Goal: Task Accomplishment & Management: Manage account settings

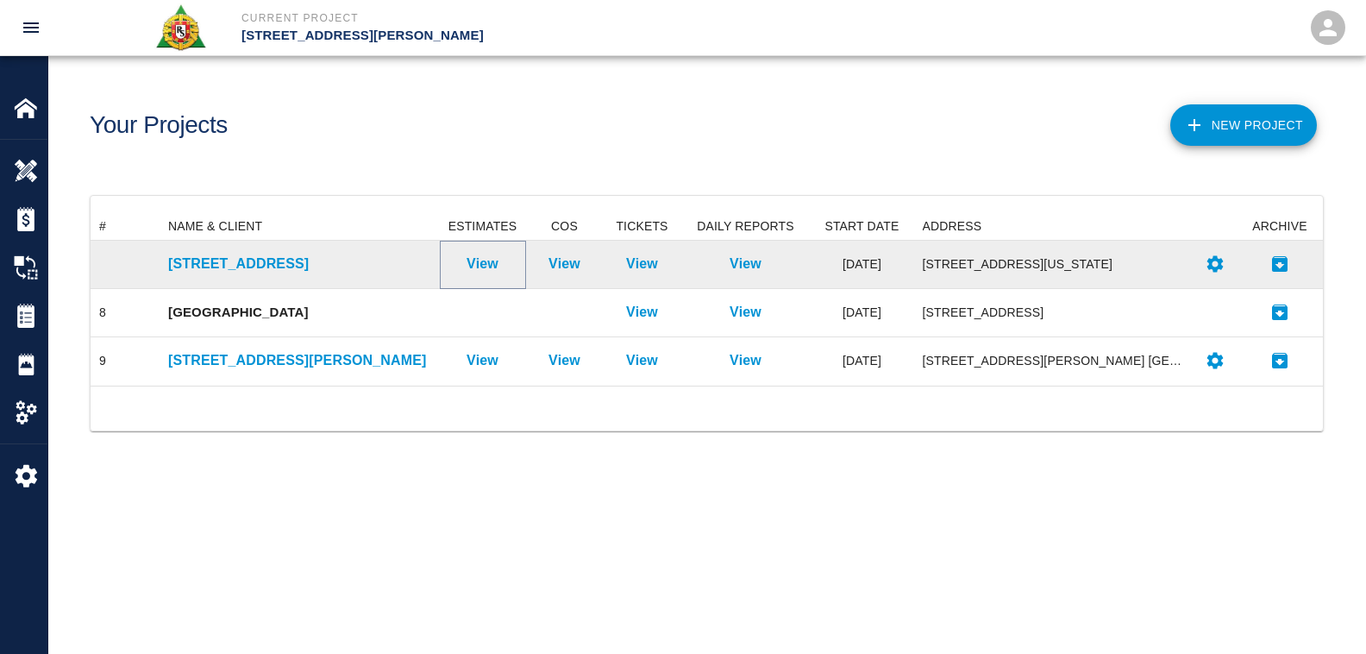
click at [484, 260] on p "View" at bounding box center [482, 264] width 32 height 21
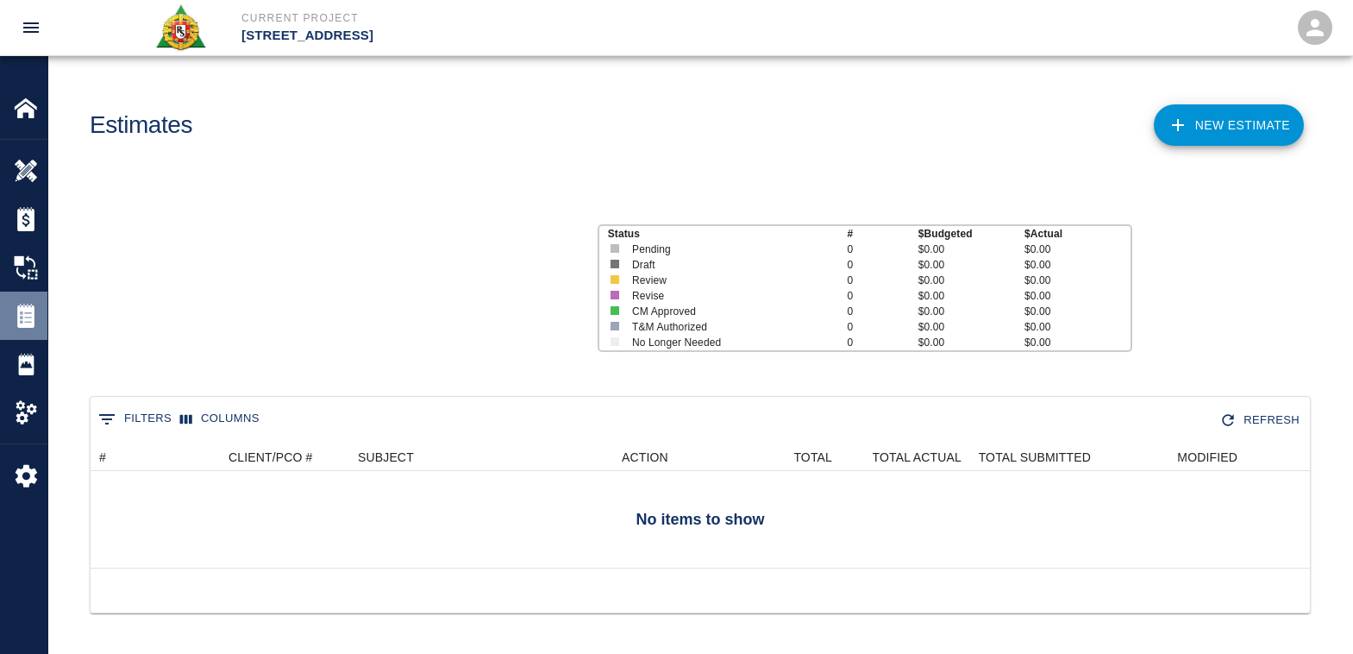
click at [22, 322] on img at bounding box center [26, 316] width 24 height 24
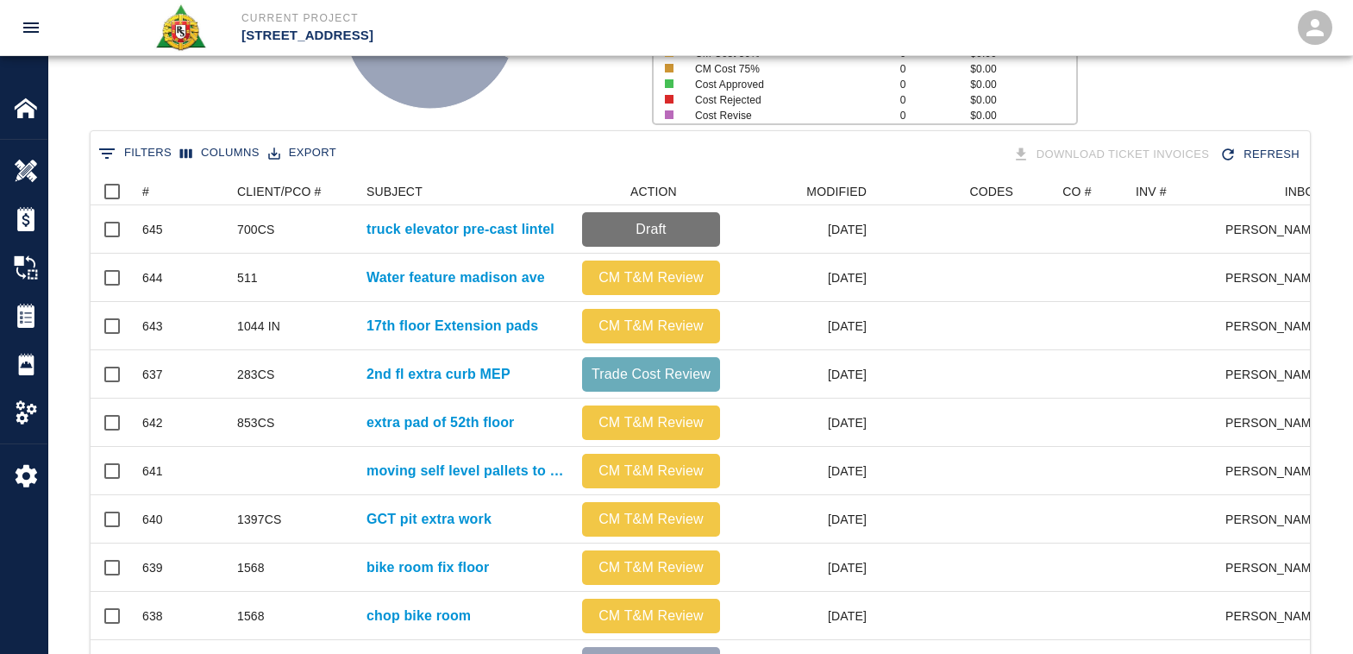
scroll to position [172, 0]
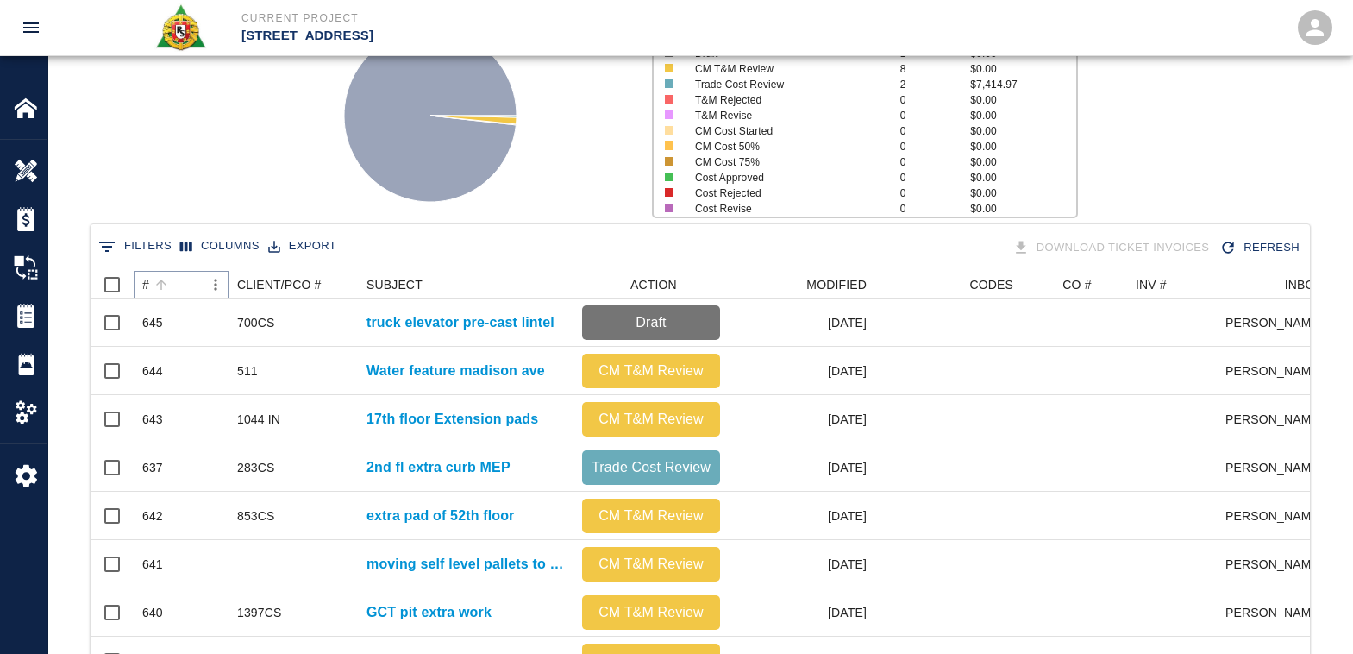
click at [157, 280] on icon "Sort" at bounding box center [161, 285] width 16 height 16
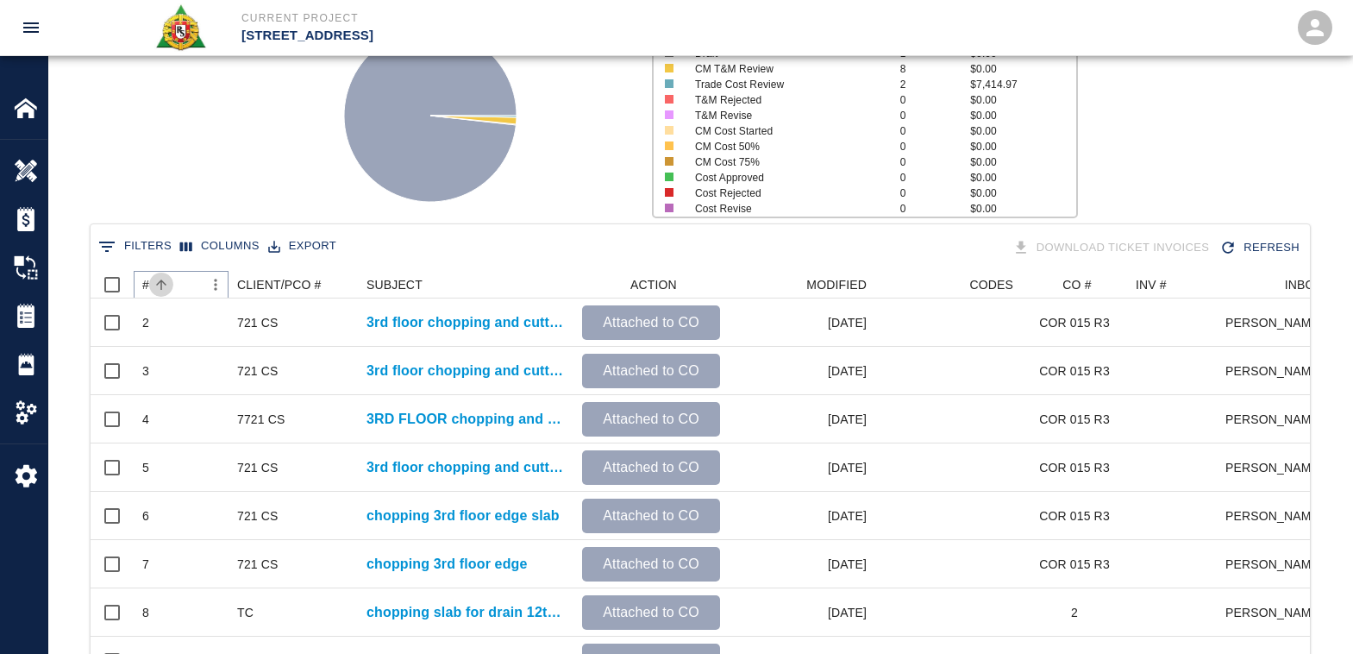
click at [163, 285] on icon "Sort" at bounding box center [161, 285] width 16 height 16
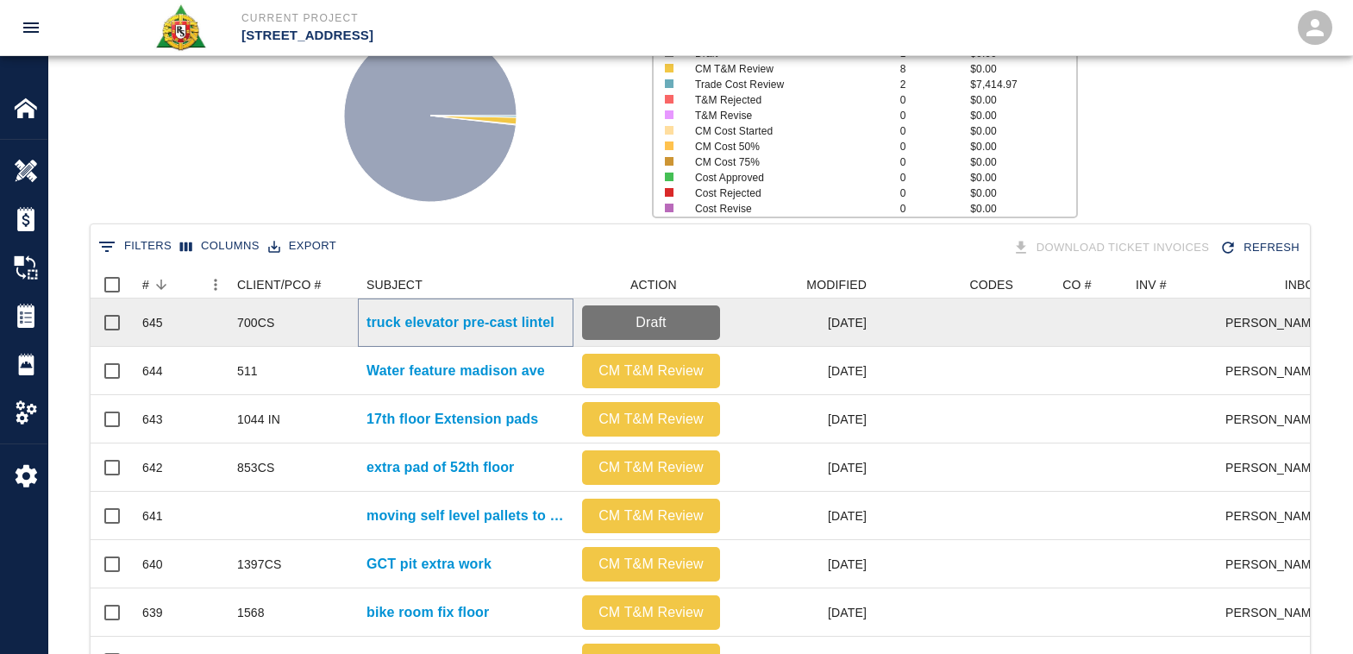
click at [458, 325] on p "truck elevator pre-cast lintel" at bounding box center [460, 322] width 188 height 21
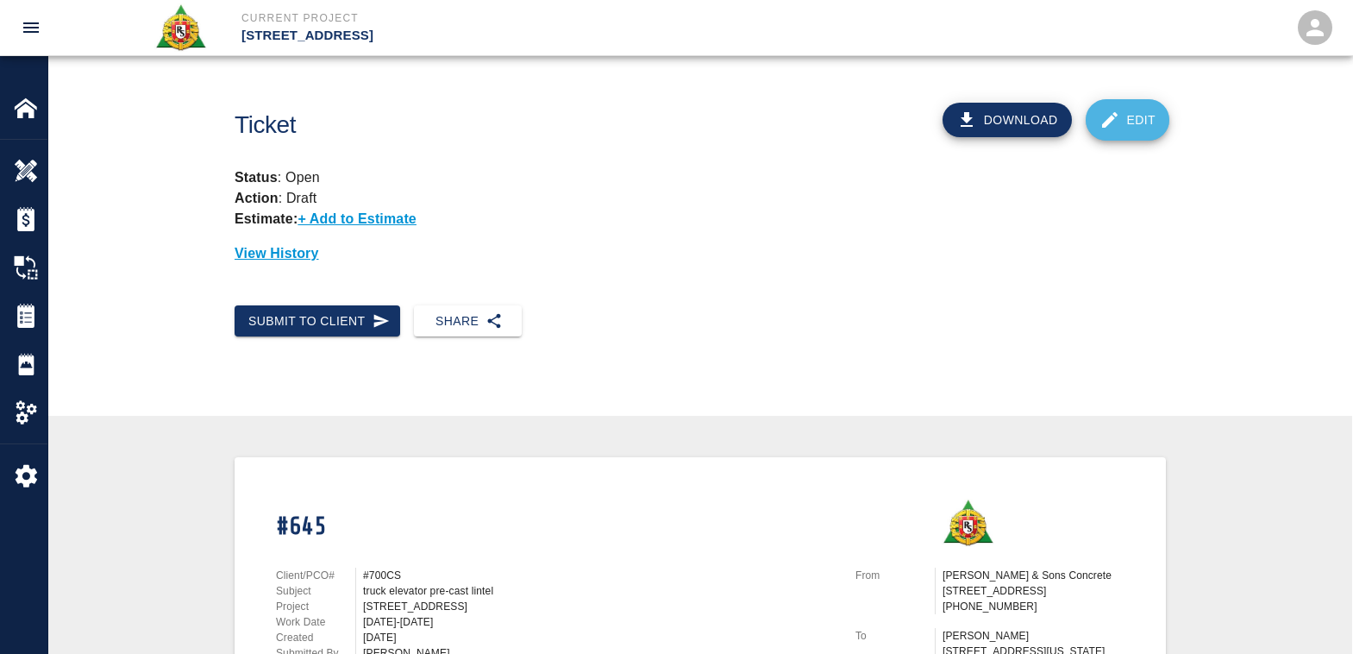
click at [1146, 129] on link "Edit" at bounding box center [1128, 119] width 85 height 41
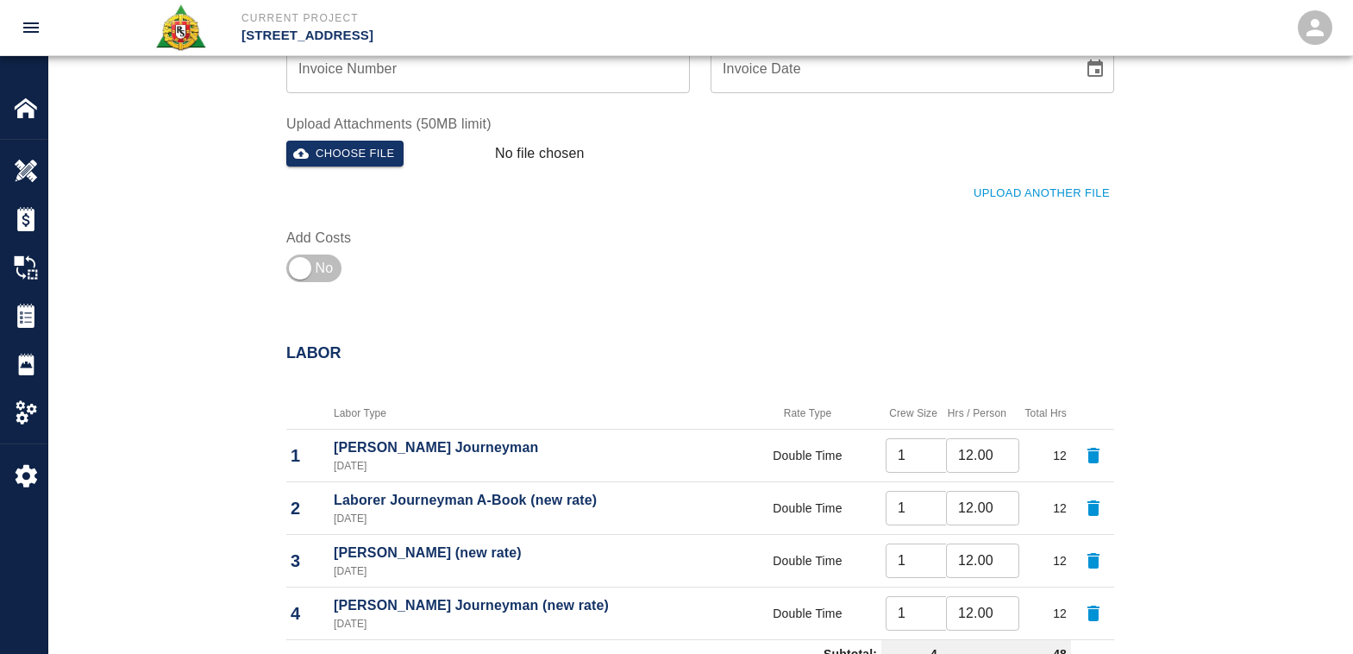
scroll to position [604, 0]
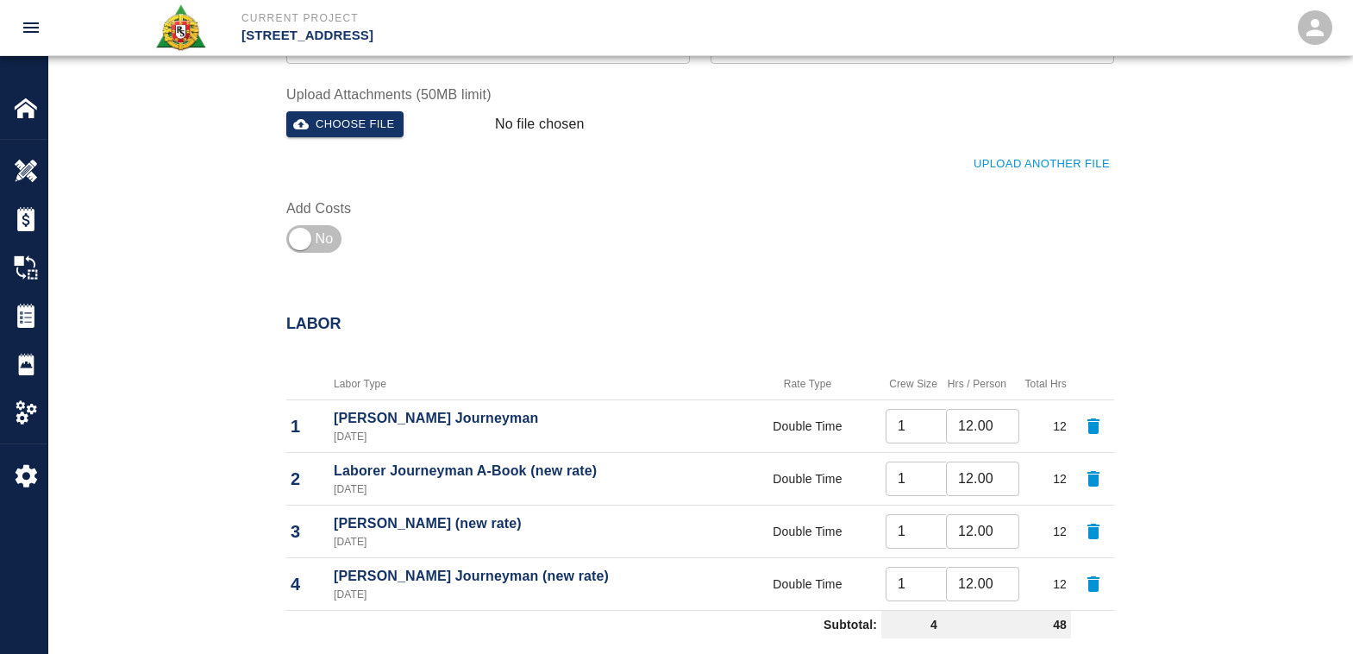
type input "2"
click at [941, 472] on input "2" at bounding box center [922, 478] width 73 height 34
click at [709, 531] on p "[PERSON_NAME] (new rate)" at bounding box center [532, 523] width 396 height 21
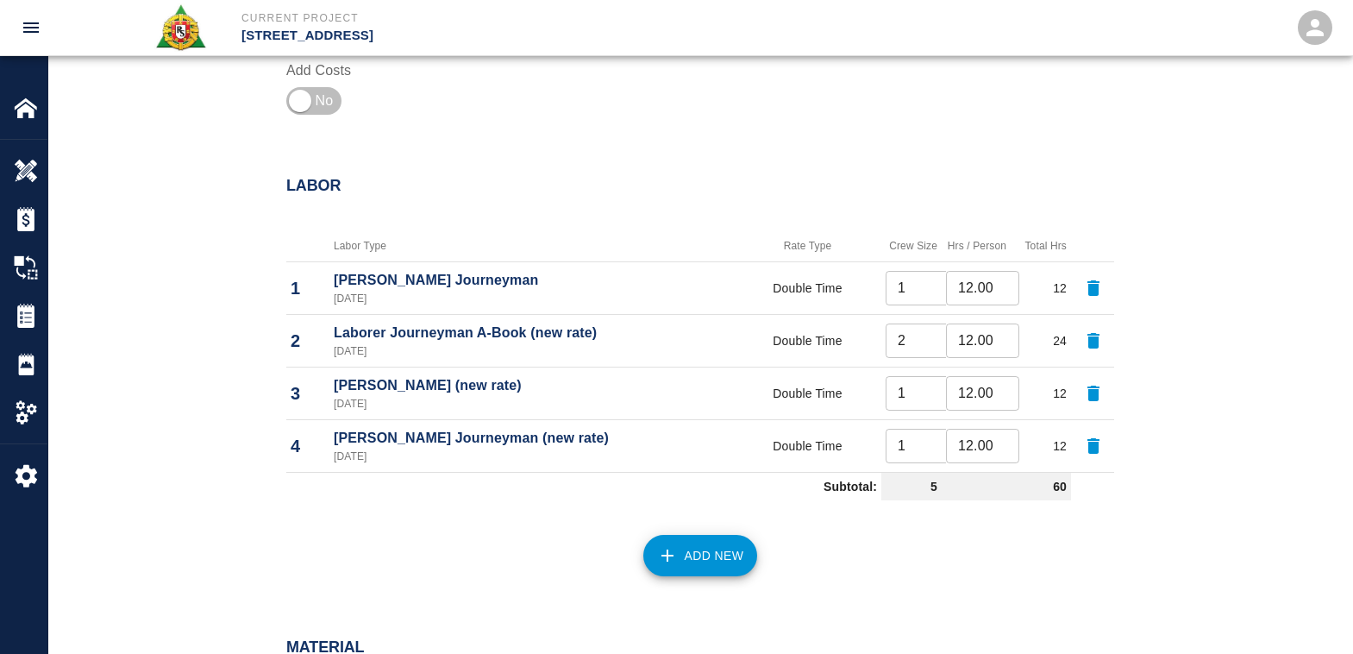
scroll to position [776, 0]
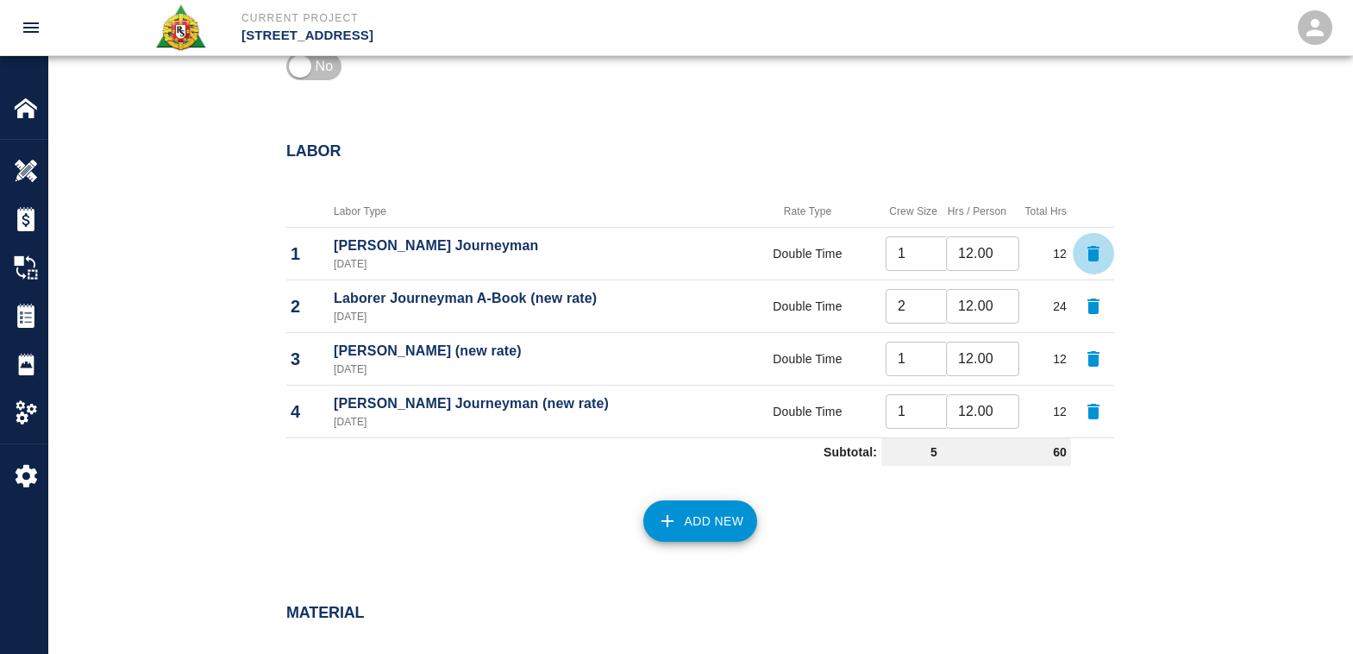
click at [1095, 260] on icon "button" at bounding box center [1093, 254] width 12 height 16
type input "2"
type input "1"
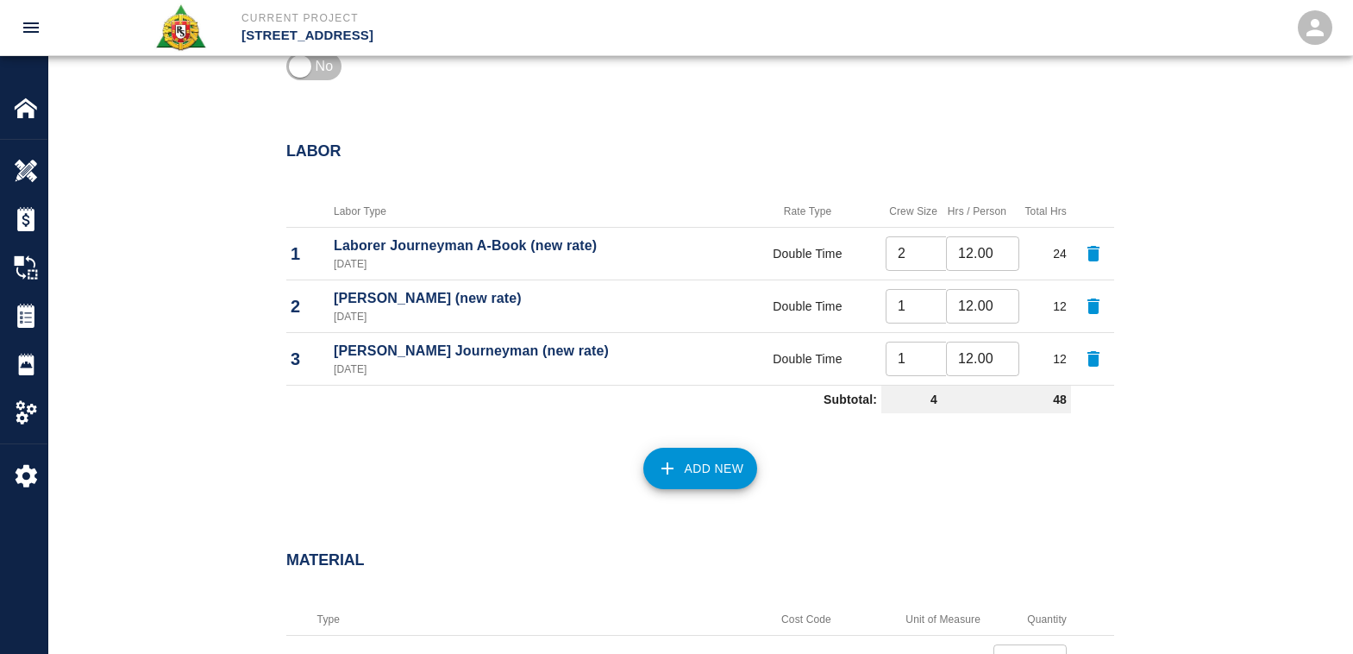
click at [687, 468] on button "Add New" at bounding box center [700, 468] width 115 height 41
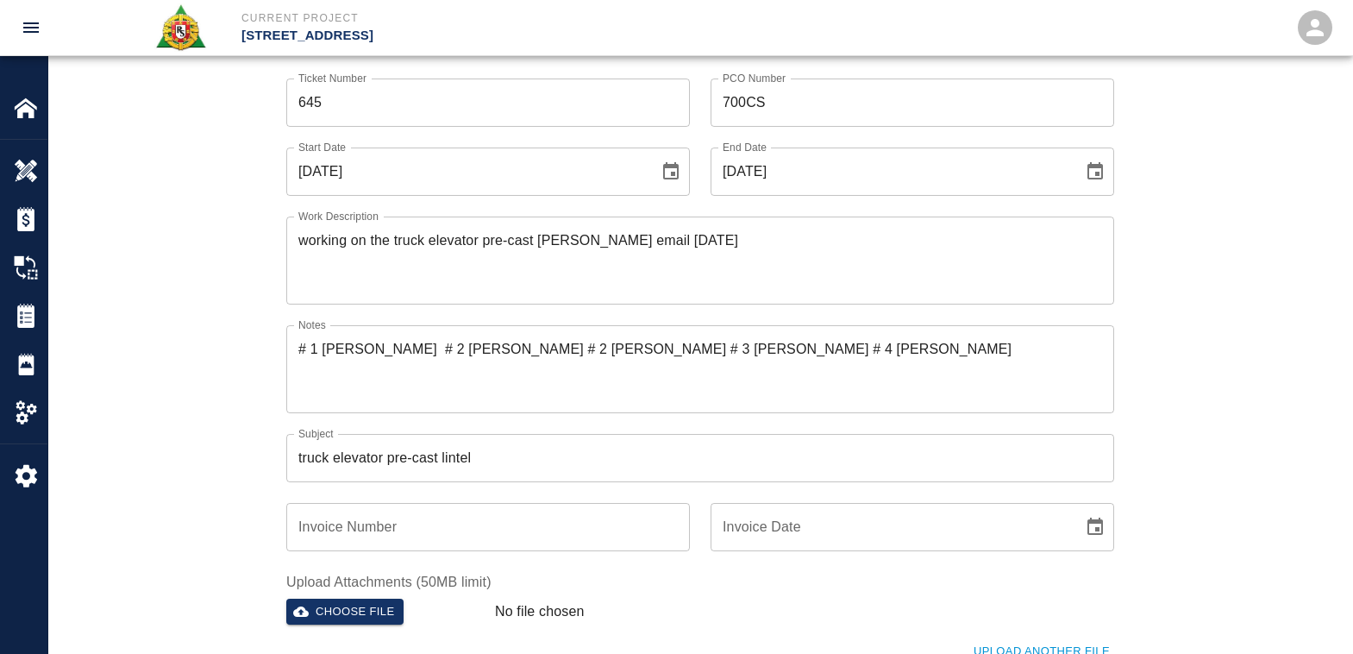
scroll to position [86, 0]
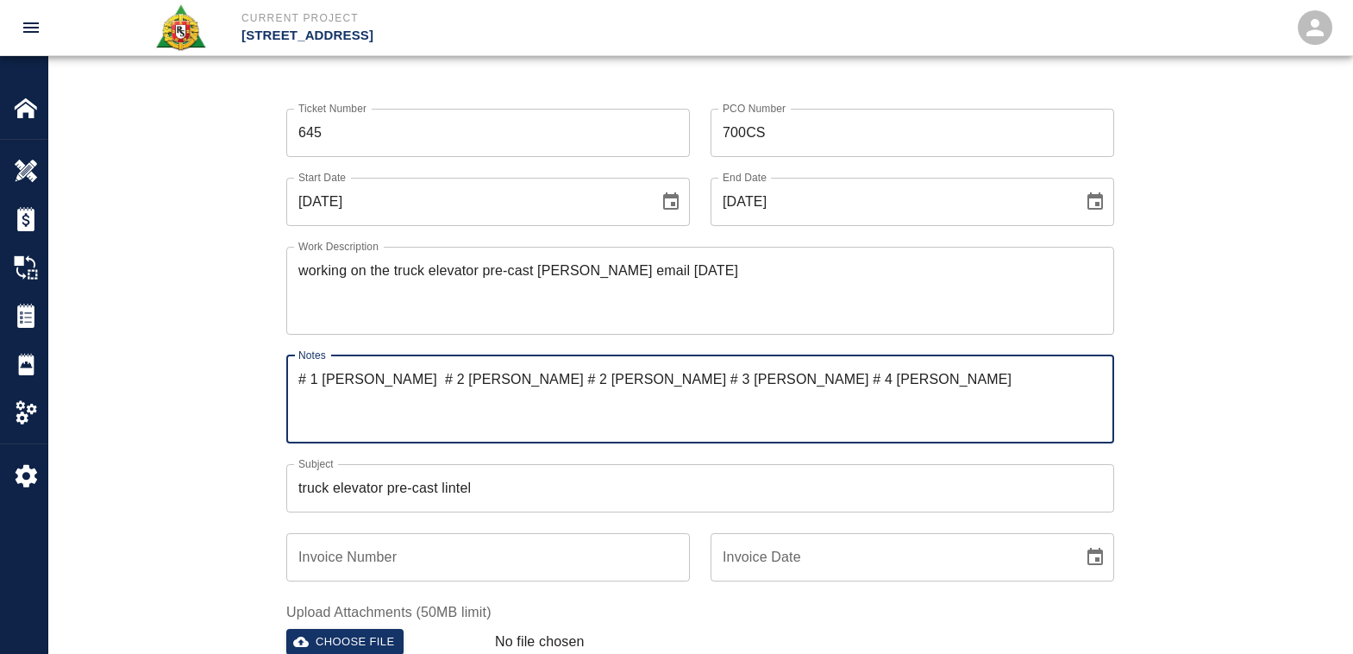
click at [418, 378] on textarea "# 1 [PERSON_NAME] # 2 [PERSON_NAME] # 2 [PERSON_NAME] # 3 [PERSON_NAME] # 4 [PE…" at bounding box center [700, 398] width 804 height 59
click at [319, 378] on textarea "# 2 [PERSON_NAME] # 2 [PERSON_NAME] # 3 [PERSON_NAME] # 4 [PERSON_NAME]" at bounding box center [700, 398] width 804 height 59
click at [447, 375] on textarea "# 1 [PERSON_NAME] # 2 [PERSON_NAME] # 3 [PERSON_NAME] # 4 [PERSON_NAME]" at bounding box center [700, 398] width 804 height 59
click at [586, 379] on textarea "# 1 [PERSON_NAME] # 1 [PERSON_NAME] # 3 [PERSON_NAME] # 4 [PERSON_NAME]" at bounding box center [700, 398] width 804 height 59
click at [707, 372] on textarea "# 1 [PERSON_NAME] # 1 [PERSON_NAME] # 2 [PERSON_NAME] # 4 [PERSON_NAME]" at bounding box center [700, 398] width 804 height 59
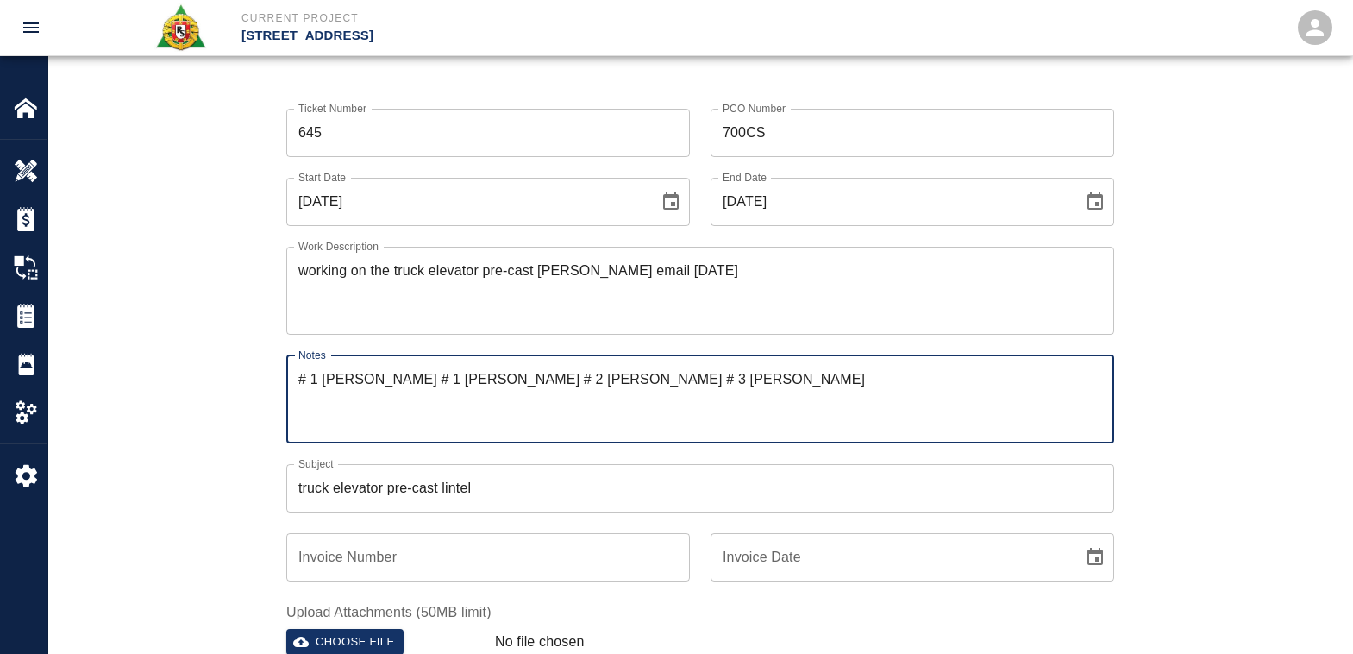
click at [817, 375] on textarea "# 1 [PERSON_NAME] # 1 [PERSON_NAME] # 2 [PERSON_NAME] # 3 [PERSON_NAME]" at bounding box center [700, 398] width 804 height 59
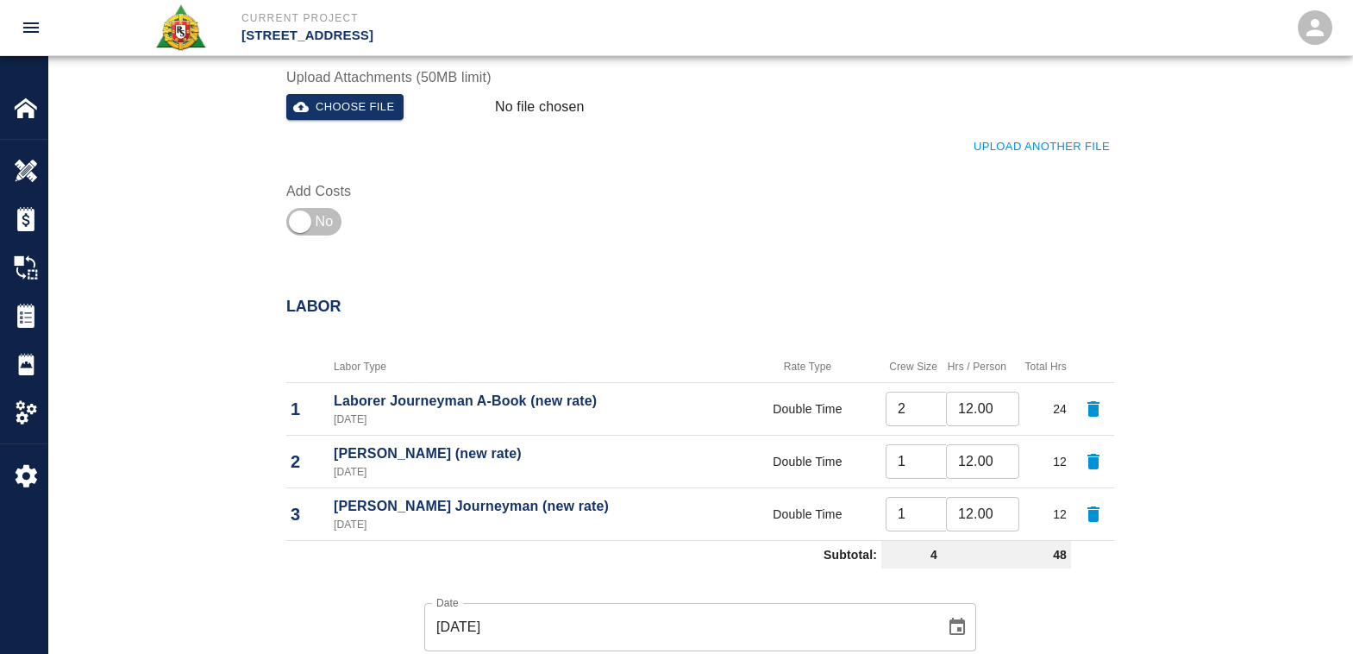
scroll to position [862, 0]
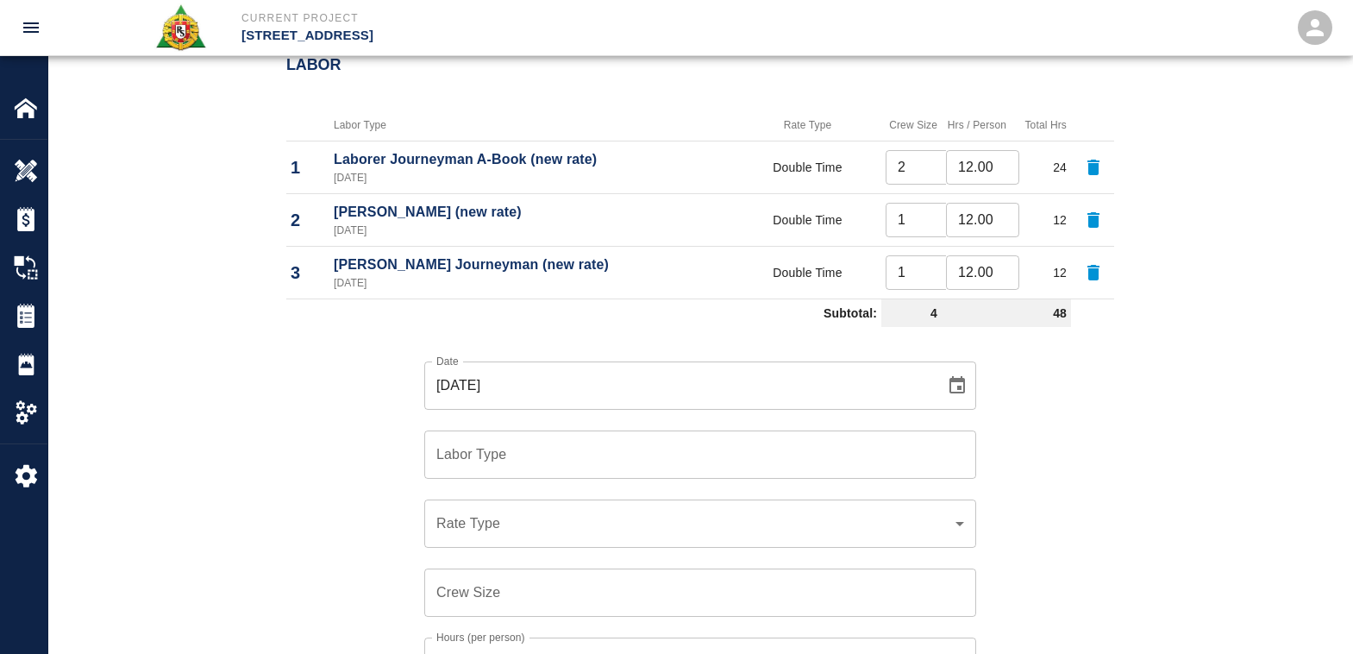
type textarea "# 1 [PERSON_NAME] # 1 [PERSON_NAME] # 2 [PERSON_NAME] # 3 [PERSON_NAME] # 4 [PE…"
click at [460, 450] on div "Labor Type Labor Type" at bounding box center [700, 454] width 552 height 48
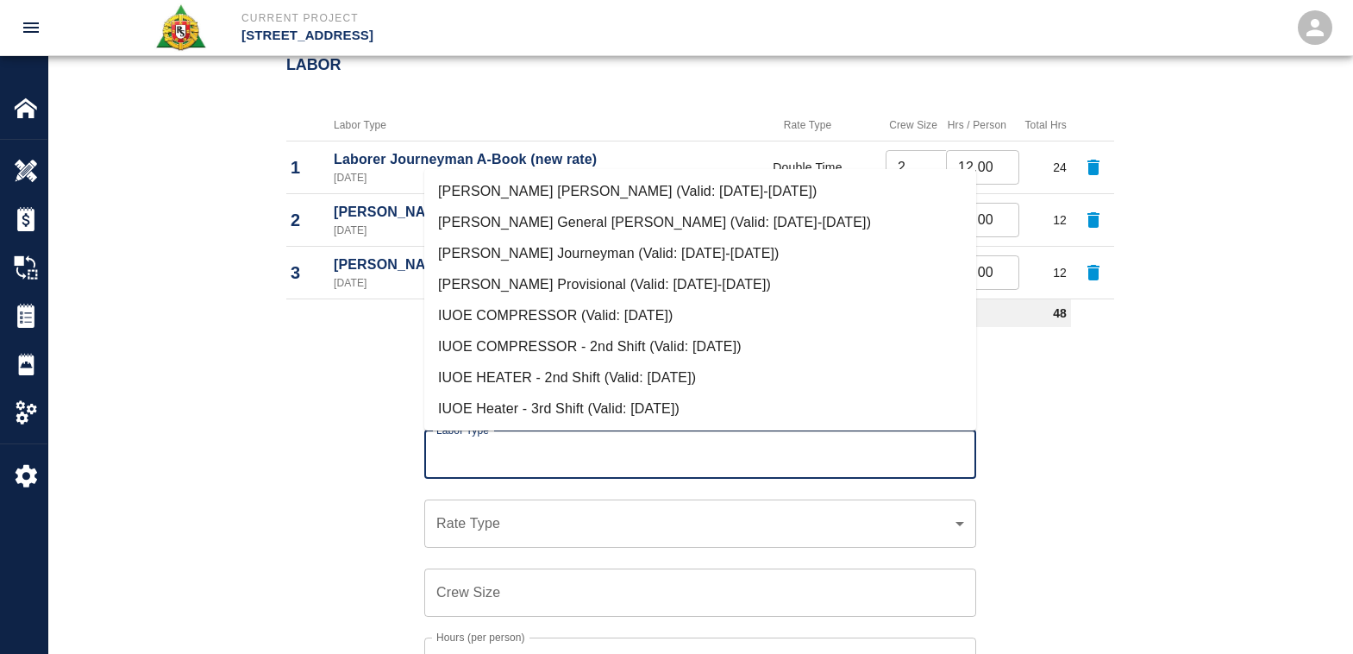
click at [567, 193] on li "[PERSON_NAME] [PERSON_NAME] (Valid: [DATE]-[DATE])" at bounding box center [700, 191] width 552 height 31
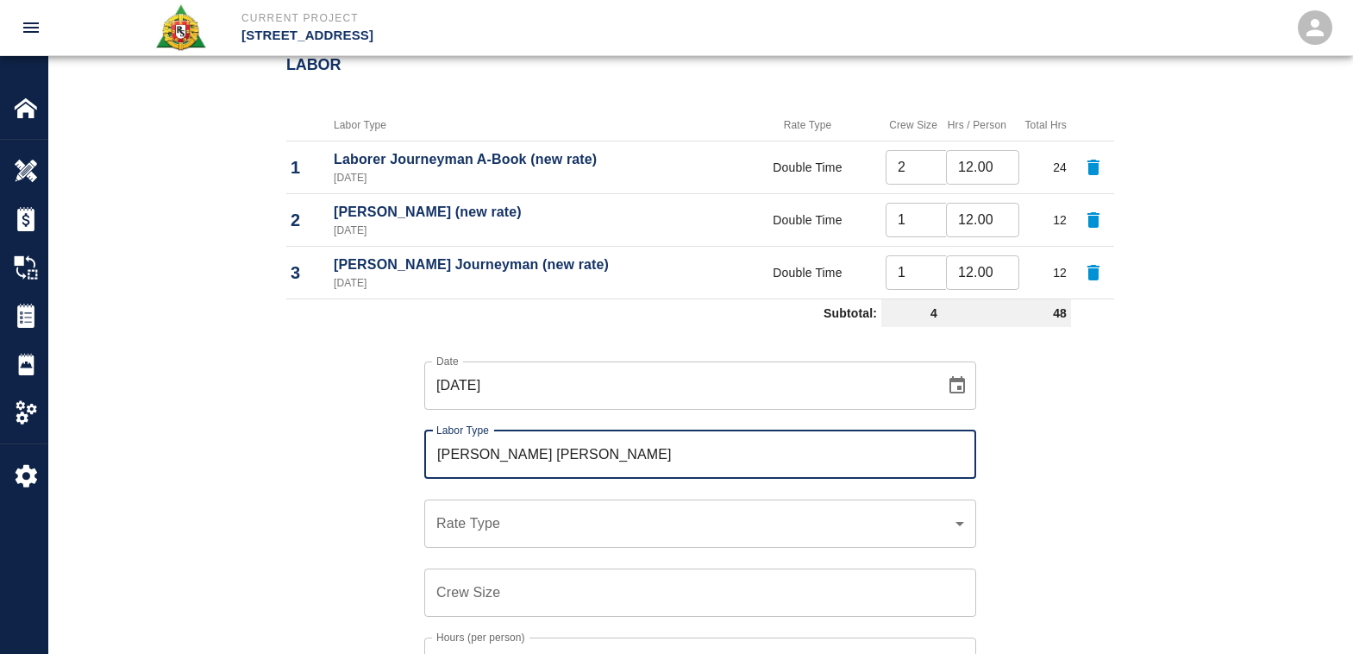
type input "[PERSON_NAME] [PERSON_NAME]"
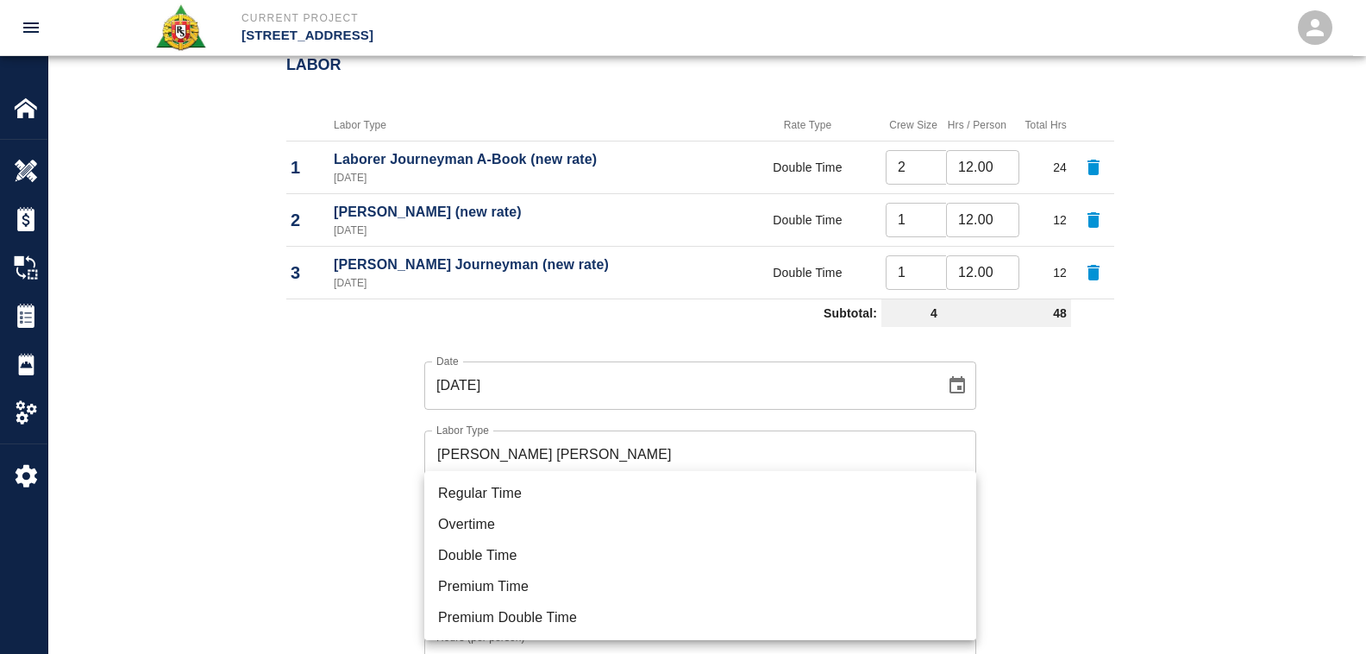
click at [455, 553] on li "Double Time" at bounding box center [700, 555] width 552 height 31
type input "rate_dt"
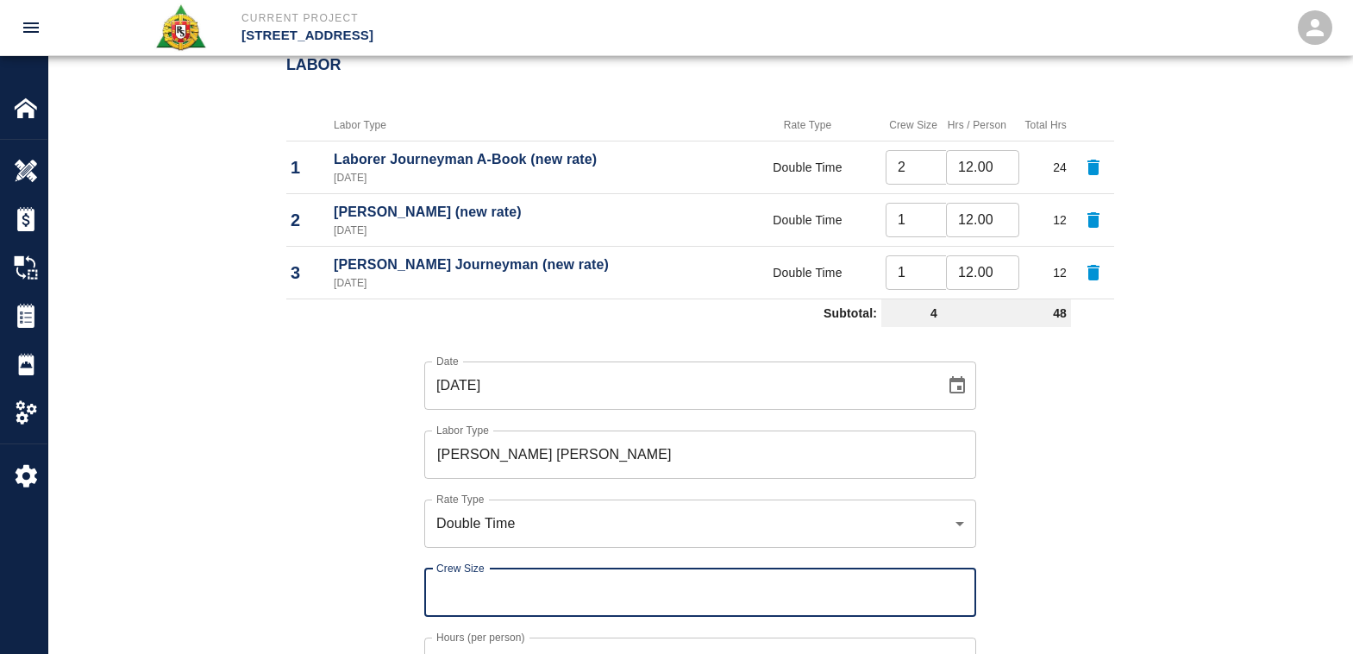
click at [461, 596] on input "Crew Size" at bounding box center [700, 592] width 552 height 48
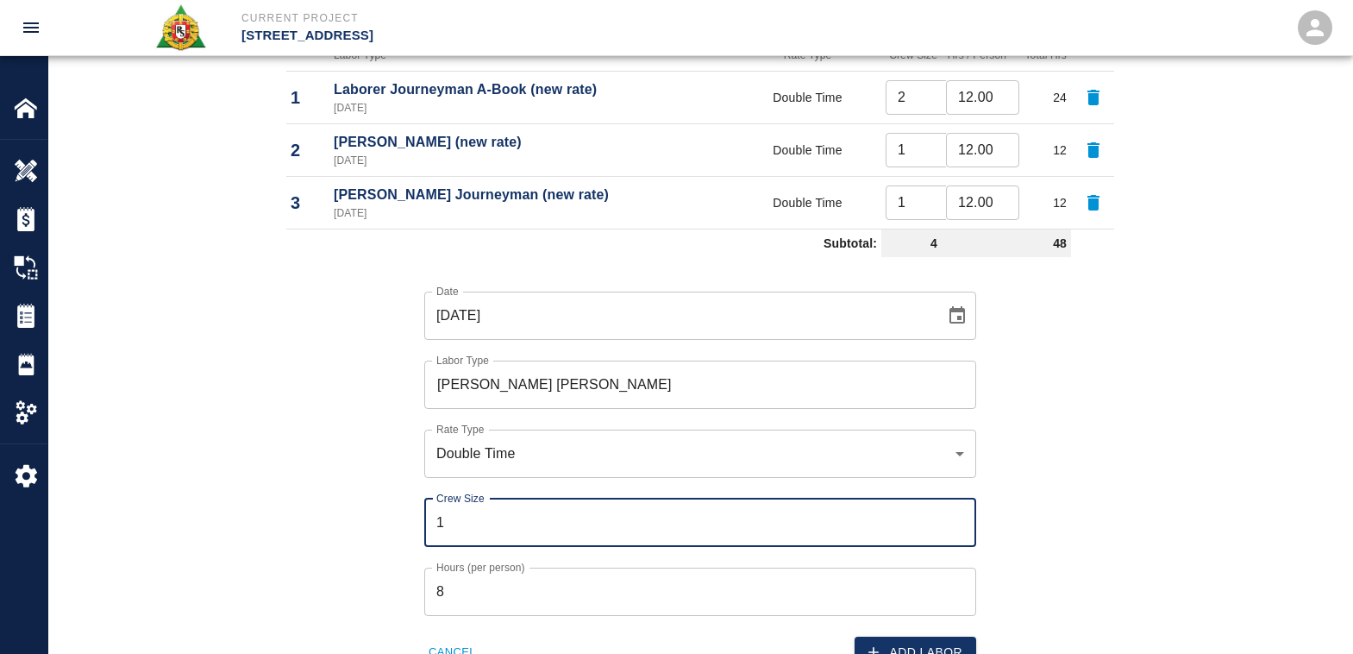
scroll to position [1121, 0]
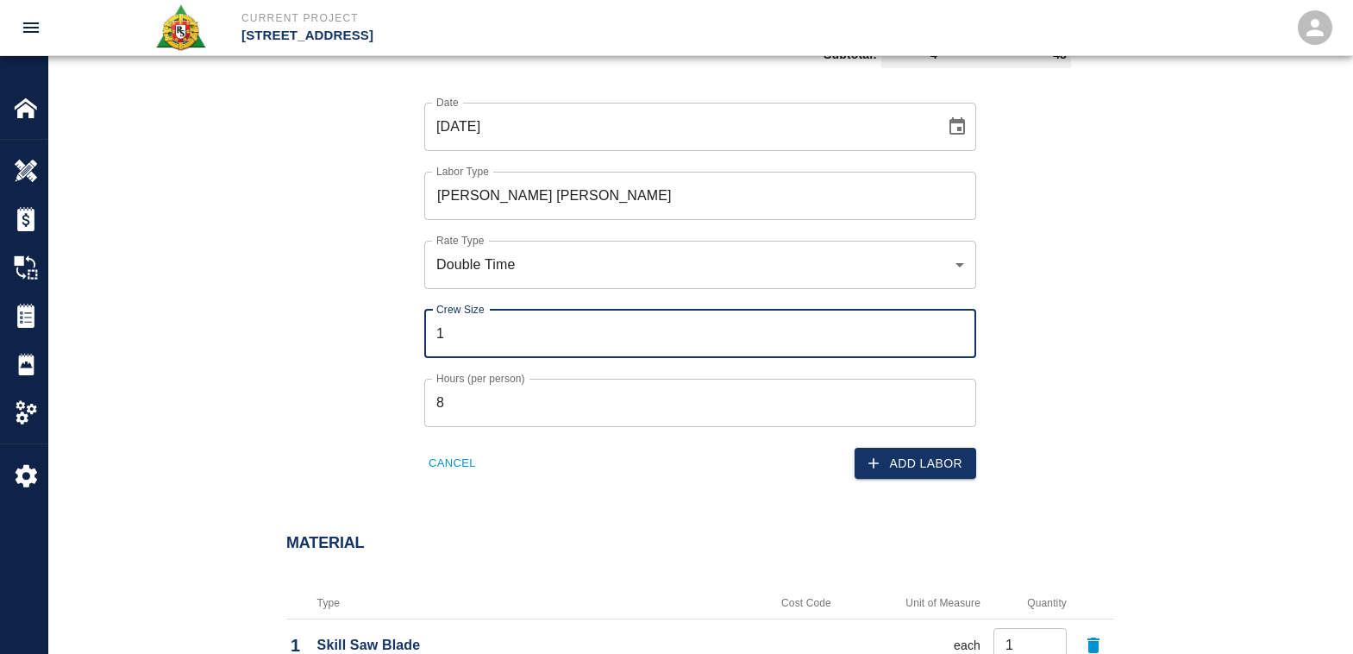
type input "1"
click at [454, 403] on input "8" at bounding box center [700, 403] width 552 height 48
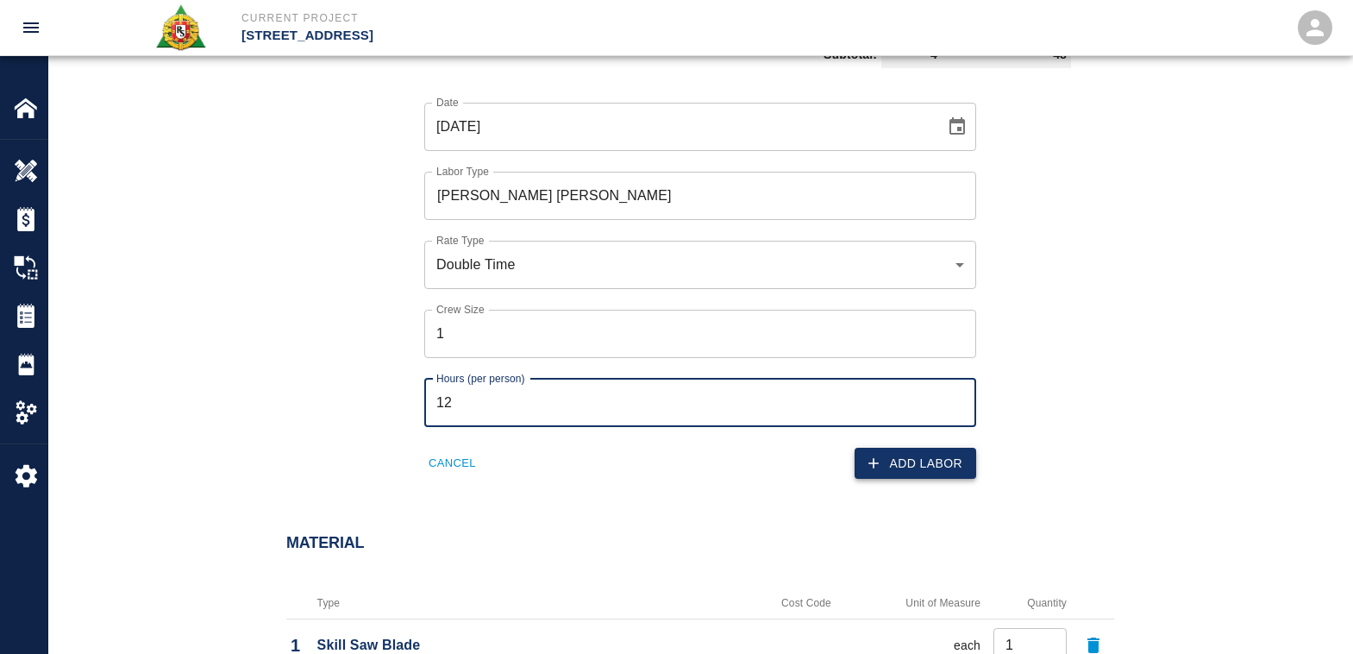
type input "12"
click at [914, 464] on button "Add Labor" at bounding box center [915, 464] width 122 height 32
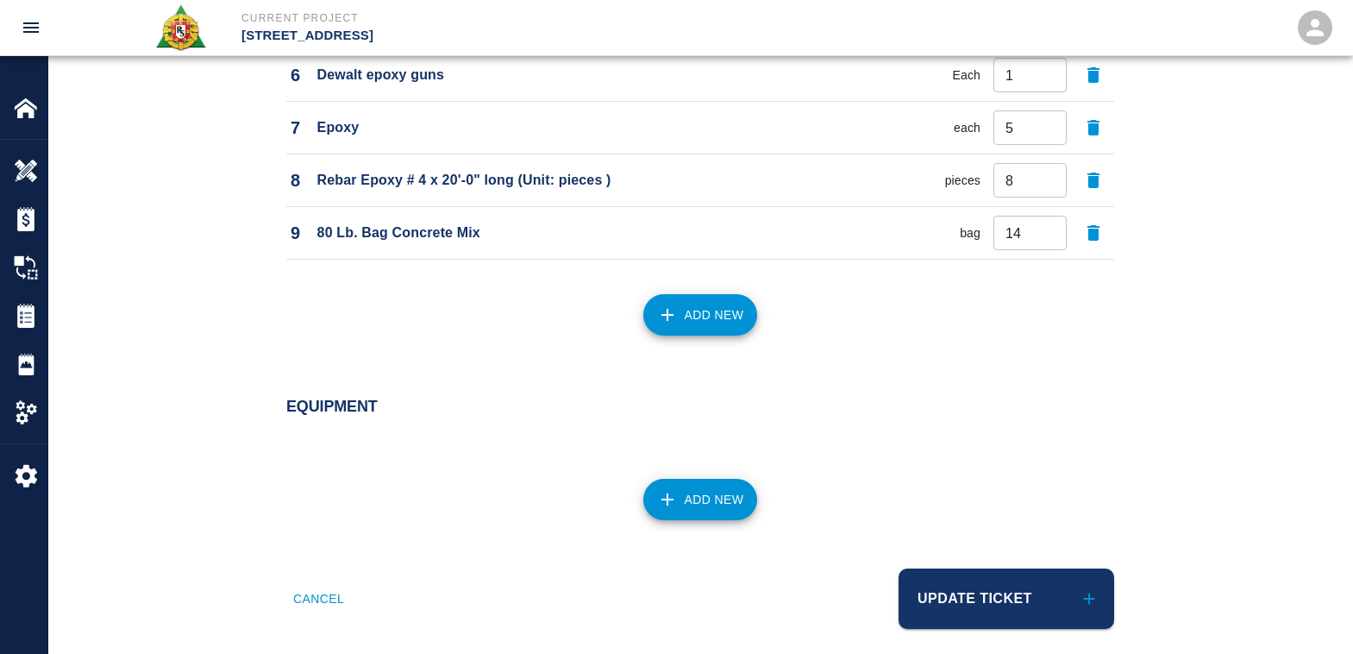
scroll to position [1694, 0]
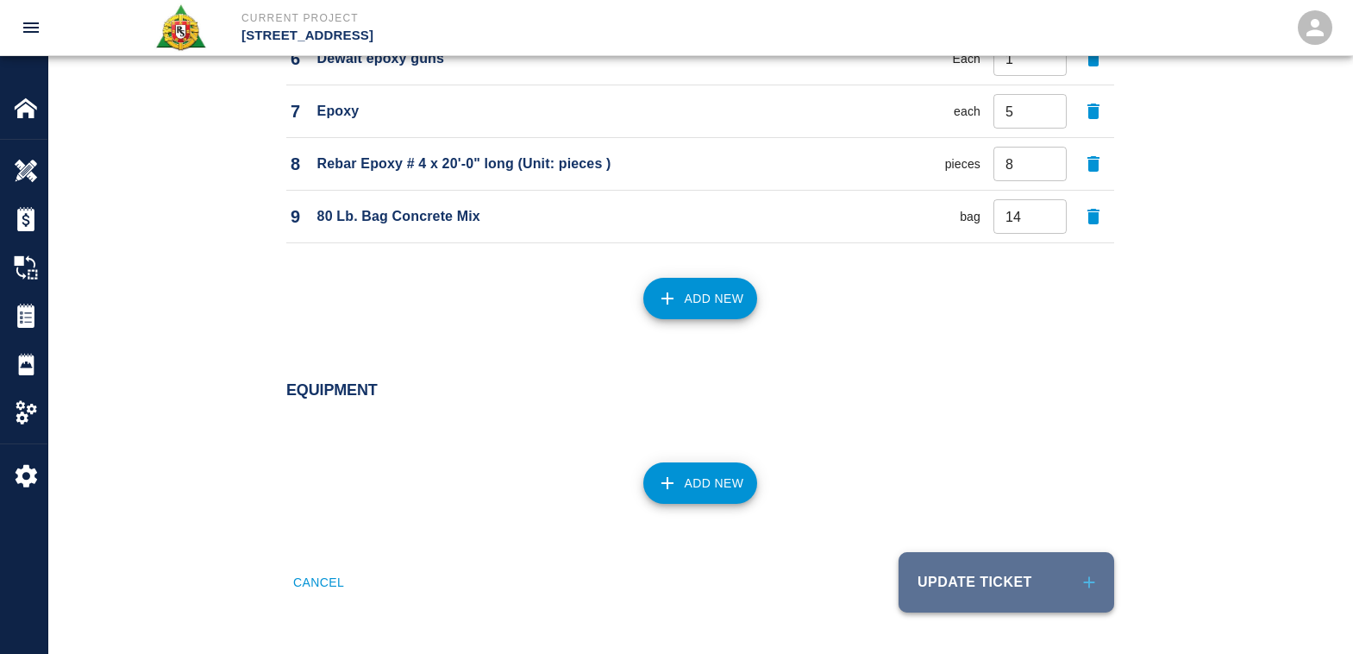
click at [960, 573] on button "Update Ticket" at bounding box center [1006, 582] width 216 height 60
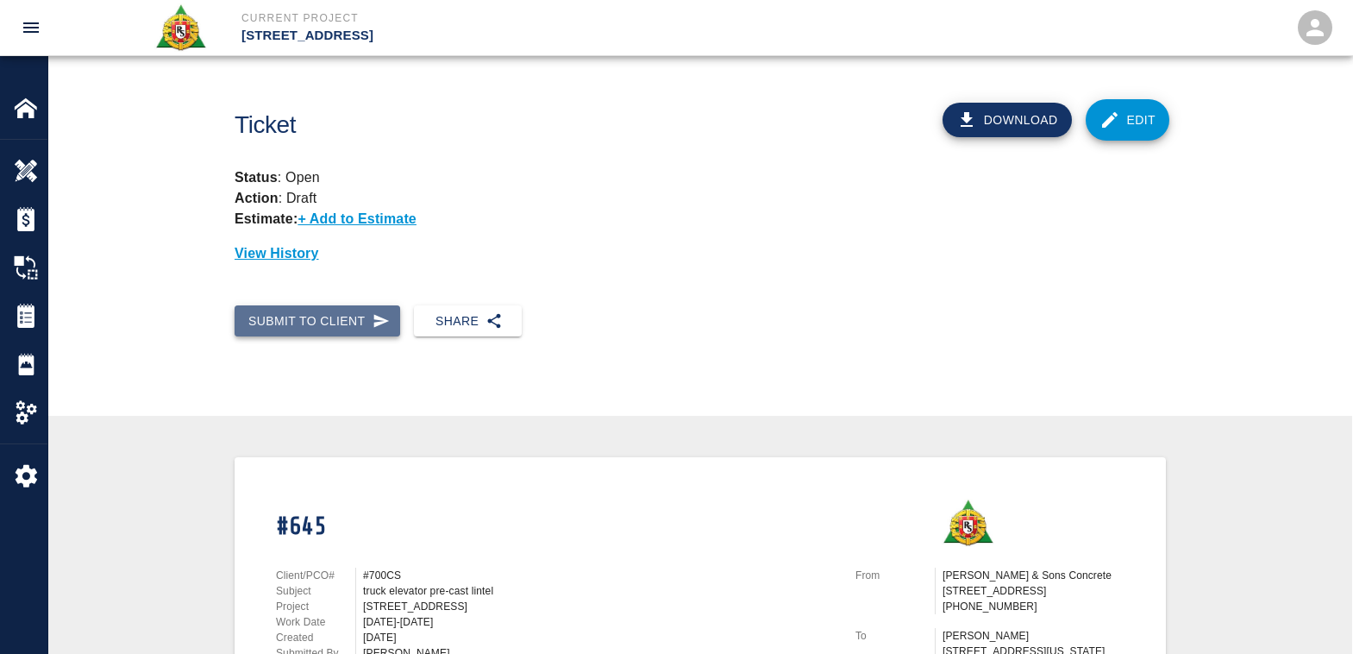
click at [313, 320] on button "Submit to Client" at bounding box center [318, 321] width 166 height 32
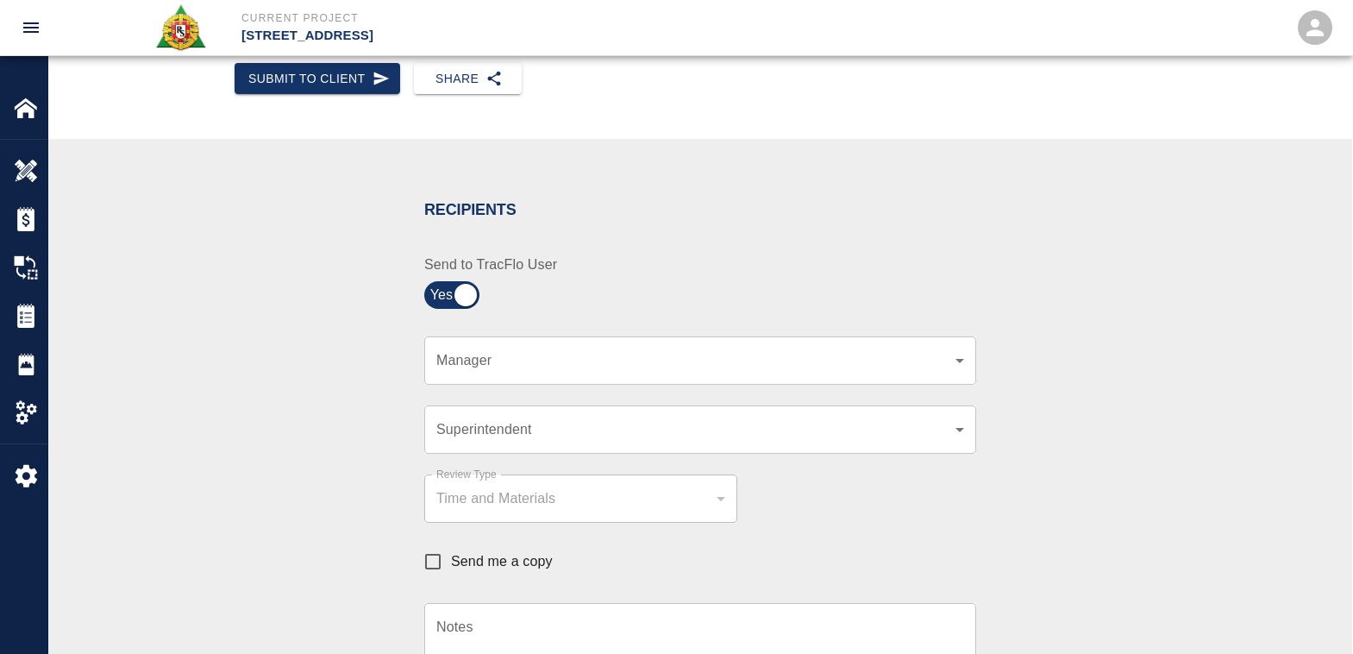
scroll to position [259, 0]
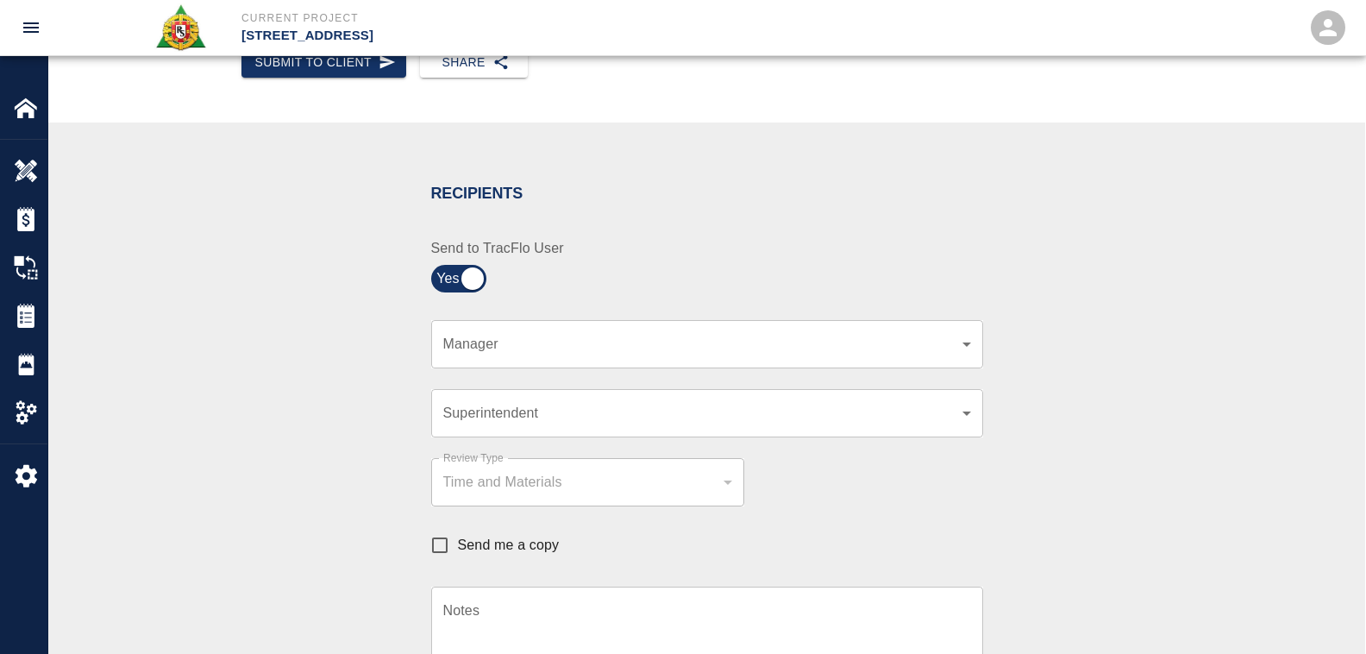
click at [955, 341] on body "Current Project [STREET_ADDRESS] Home [STREET_ADDRESS] Overview Estimates Chang…" at bounding box center [683, 68] width 1366 height 654
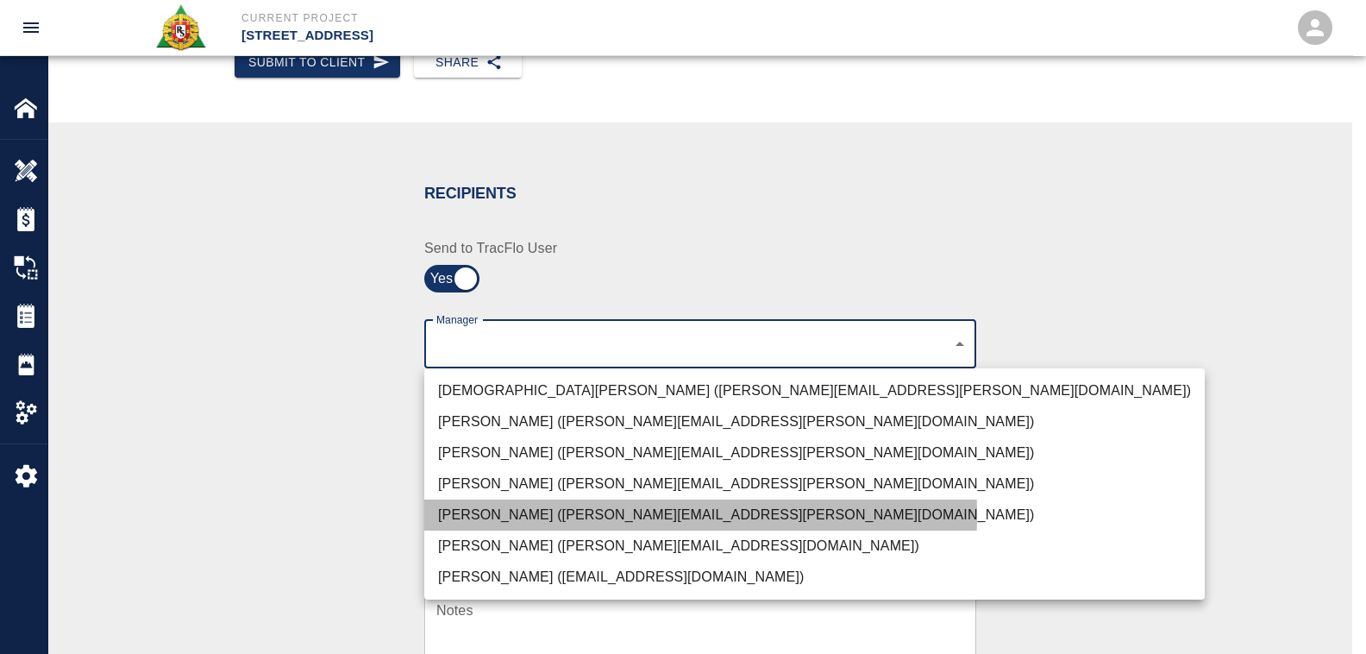
click at [514, 514] on li "[PERSON_NAME] ([PERSON_NAME][EMAIL_ADDRESS][PERSON_NAME][DOMAIN_NAME])" at bounding box center [814, 514] width 780 height 31
type input "847697a4-1653-40b8-8826-f1bc12995eb7"
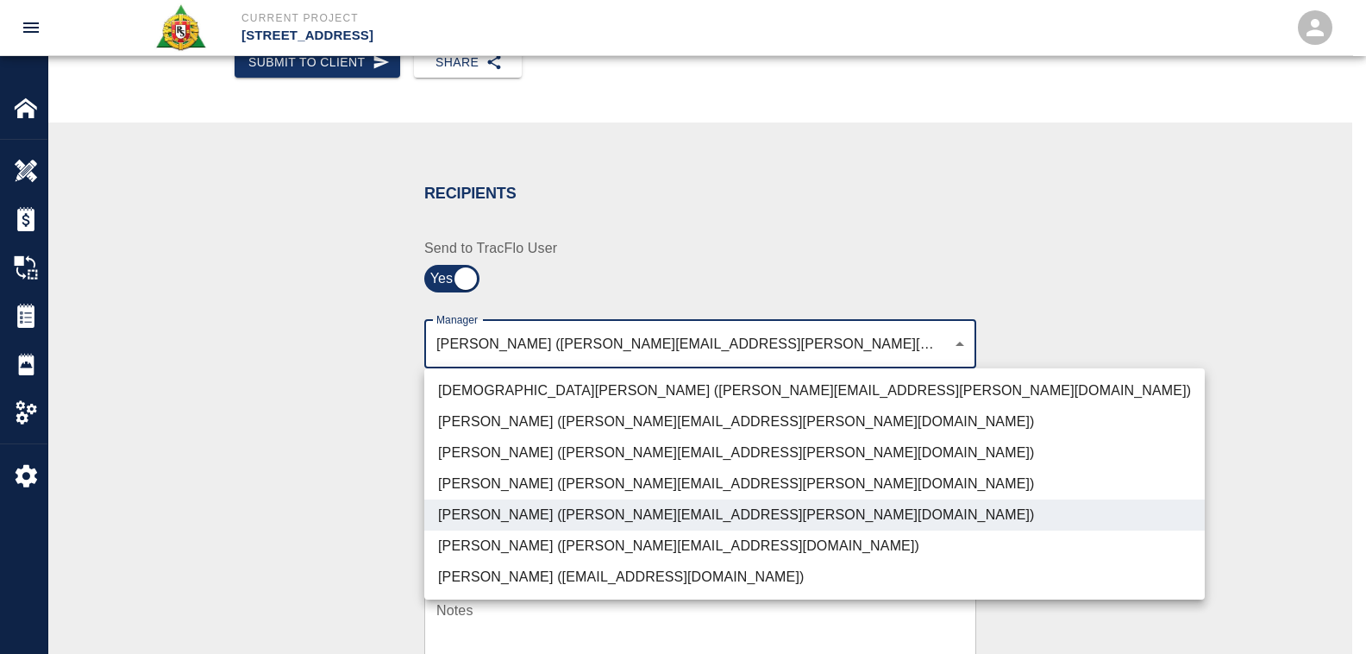
click at [1034, 476] on div at bounding box center [683, 327] width 1366 height 654
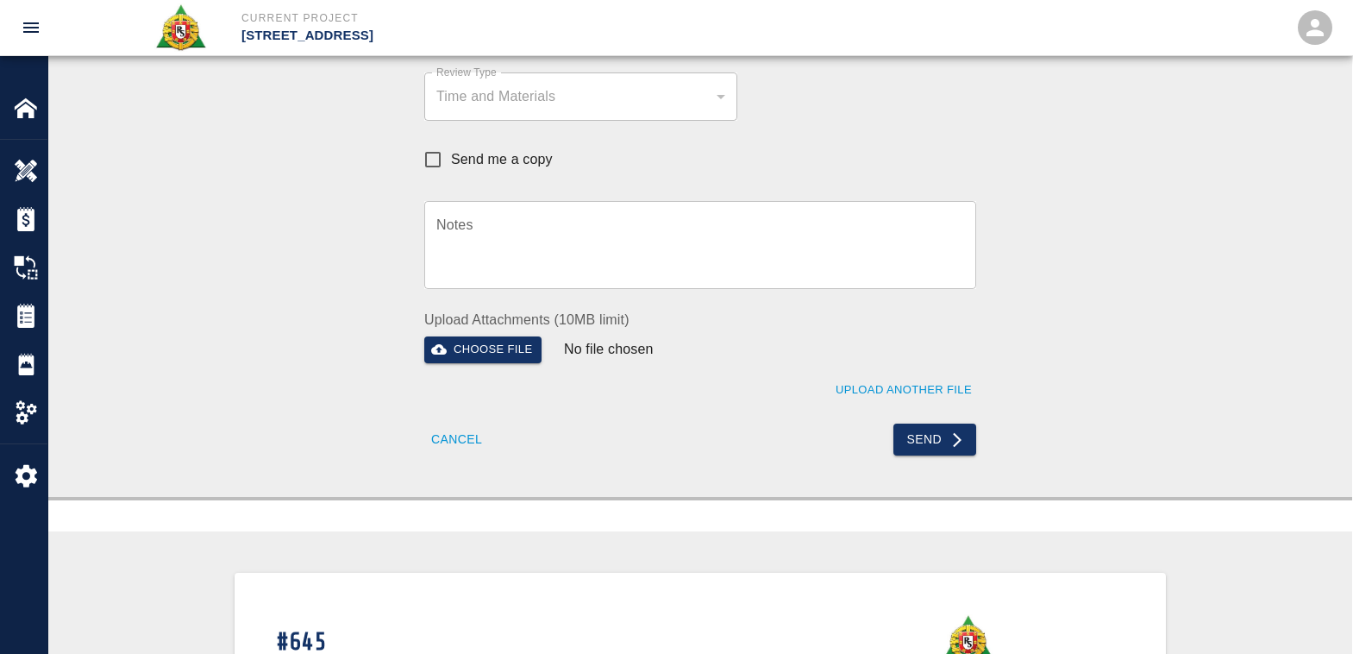
scroll to position [862, 0]
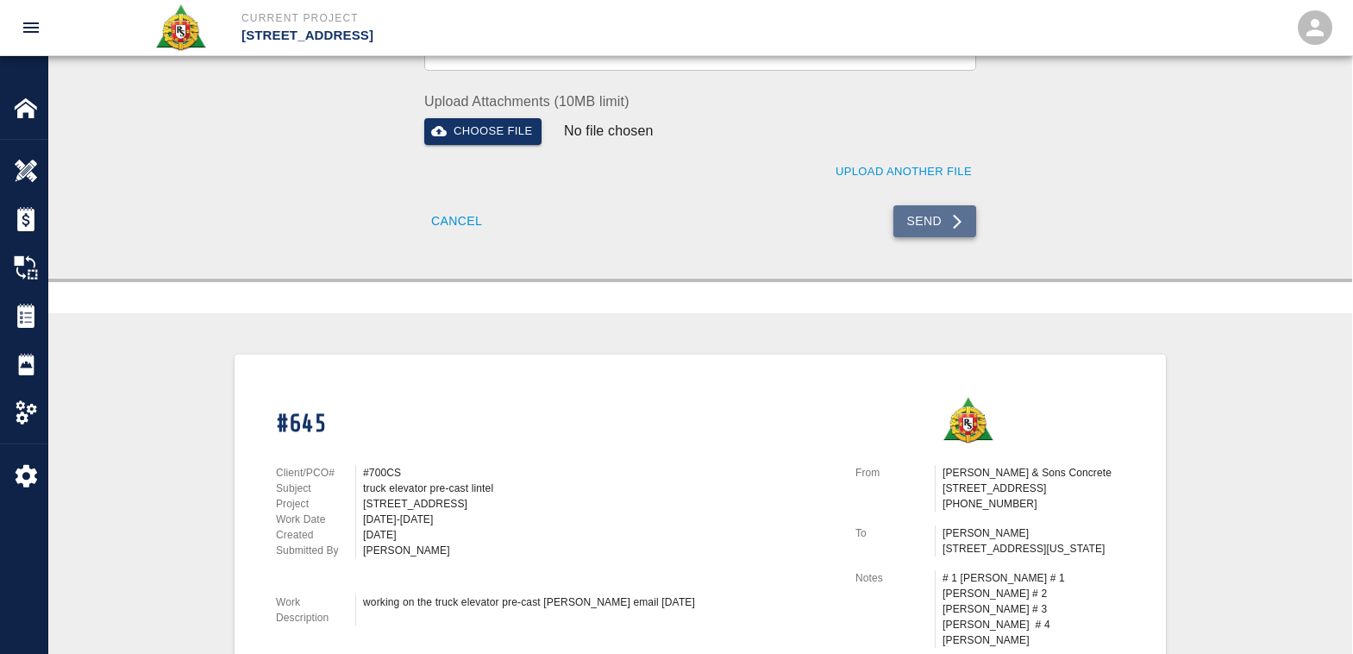
click at [936, 216] on button "Send" at bounding box center [935, 221] width 84 height 32
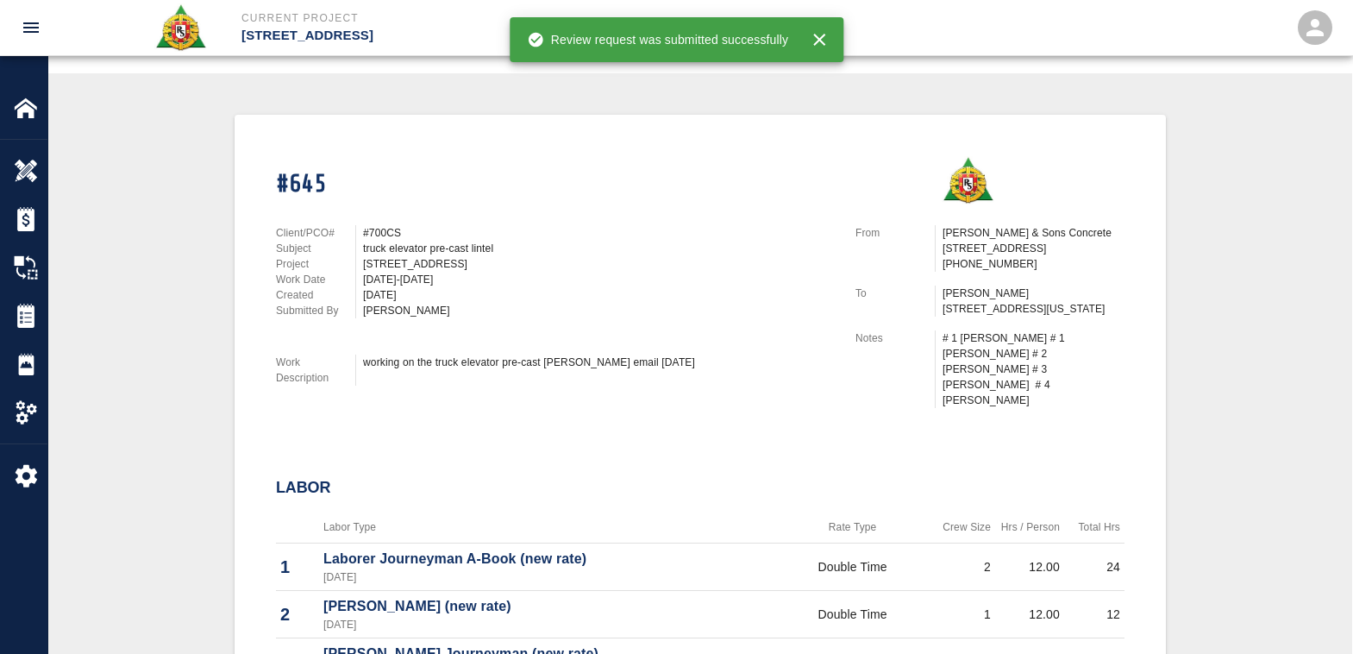
scroll to position [0, 0]
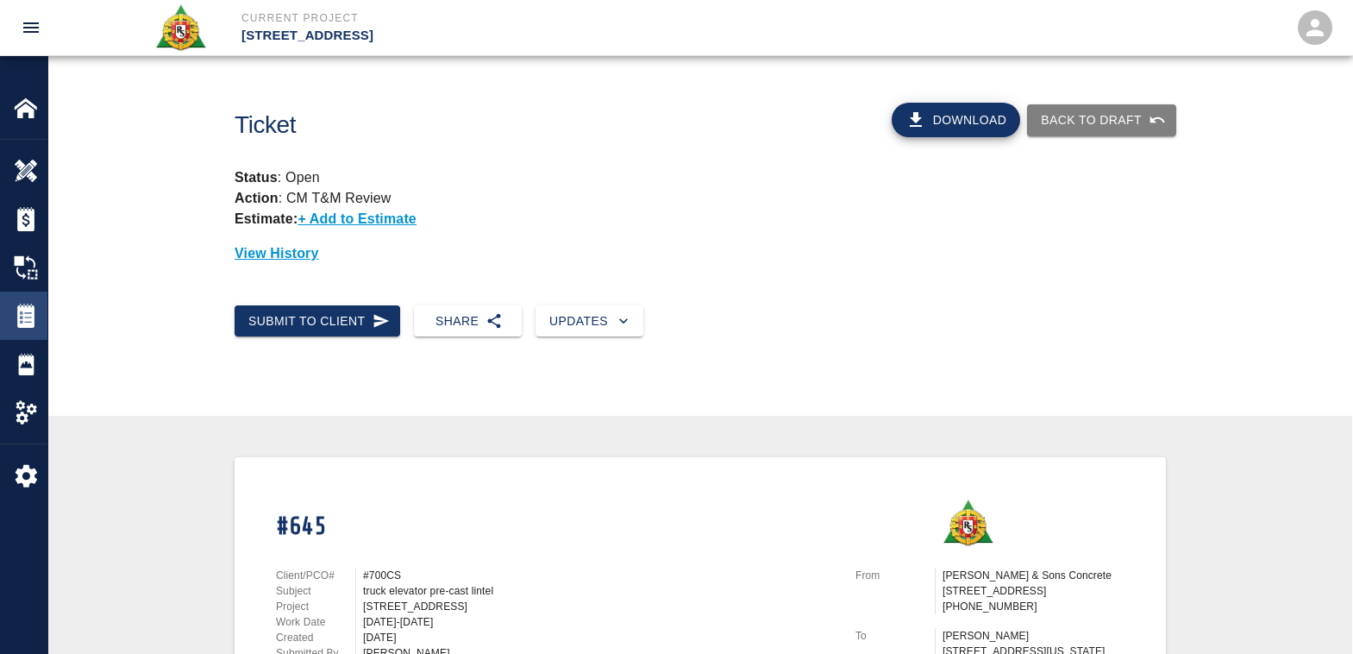
click at [24, 313] on img at bounding box center [26, 316] width 24 height 24
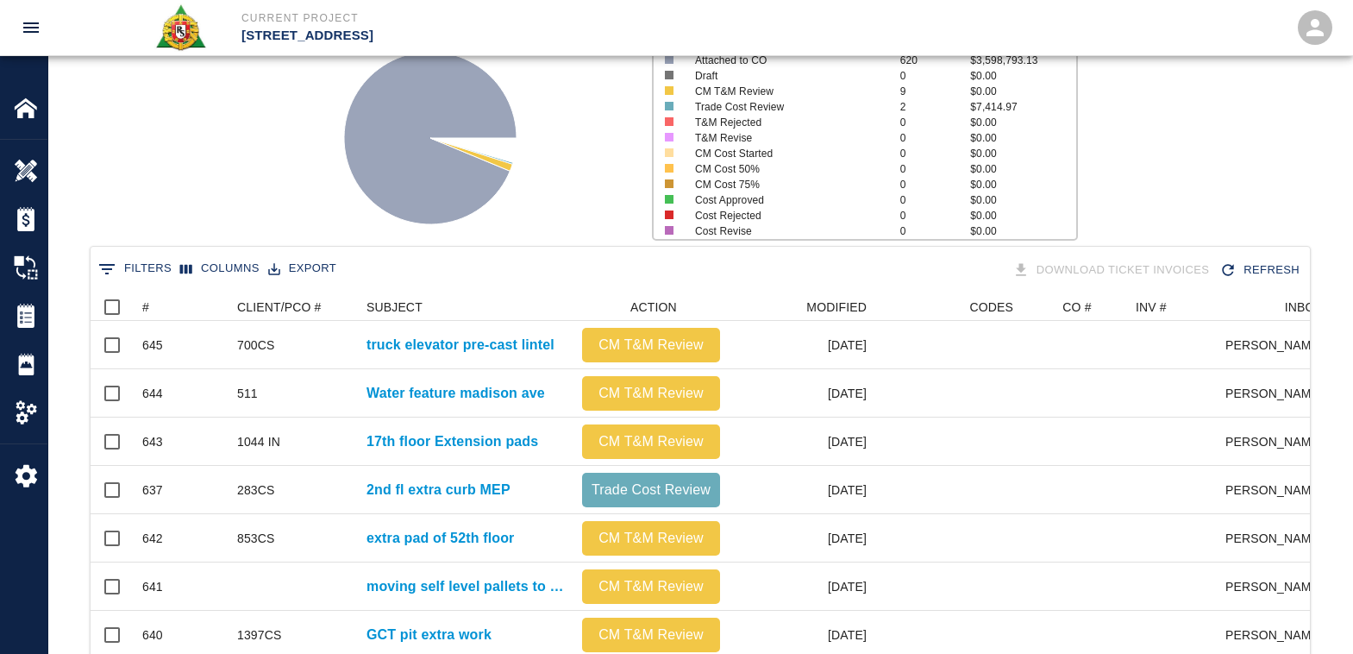
scroll to position [172, 0]
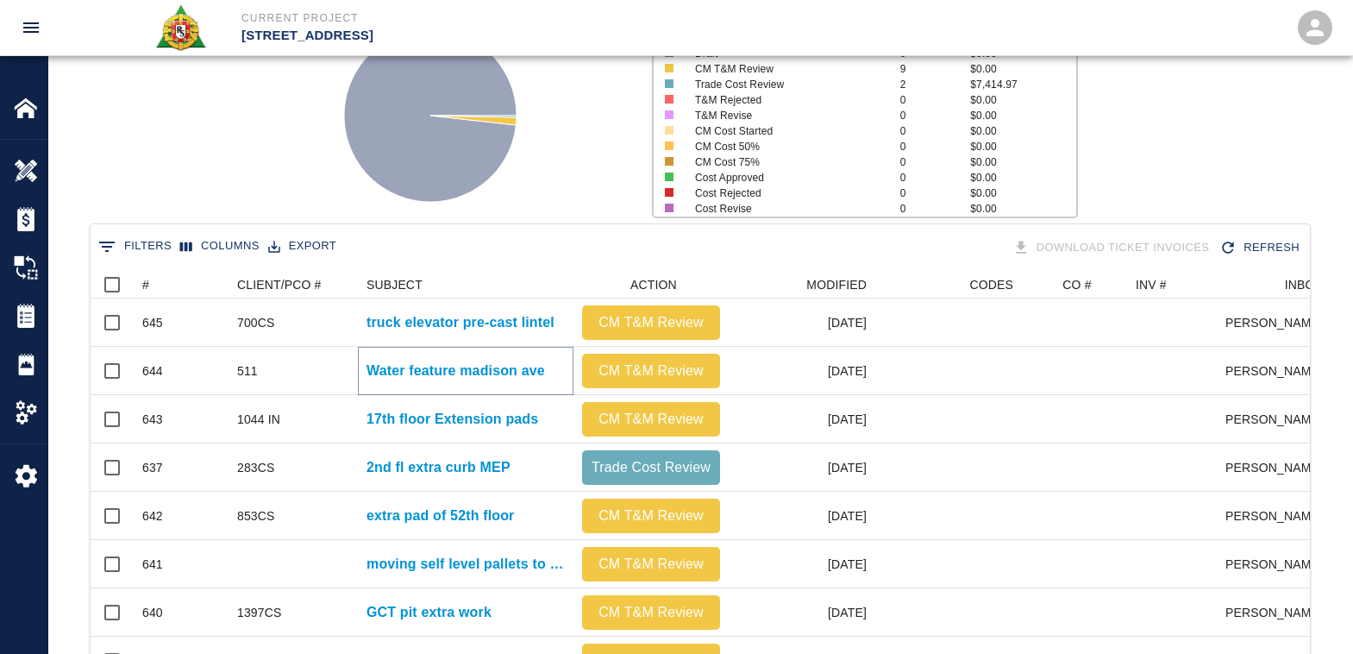
click at [479, 364] on p "Water feature madison ave" at bounding box center [455, 370] width 178 height 21
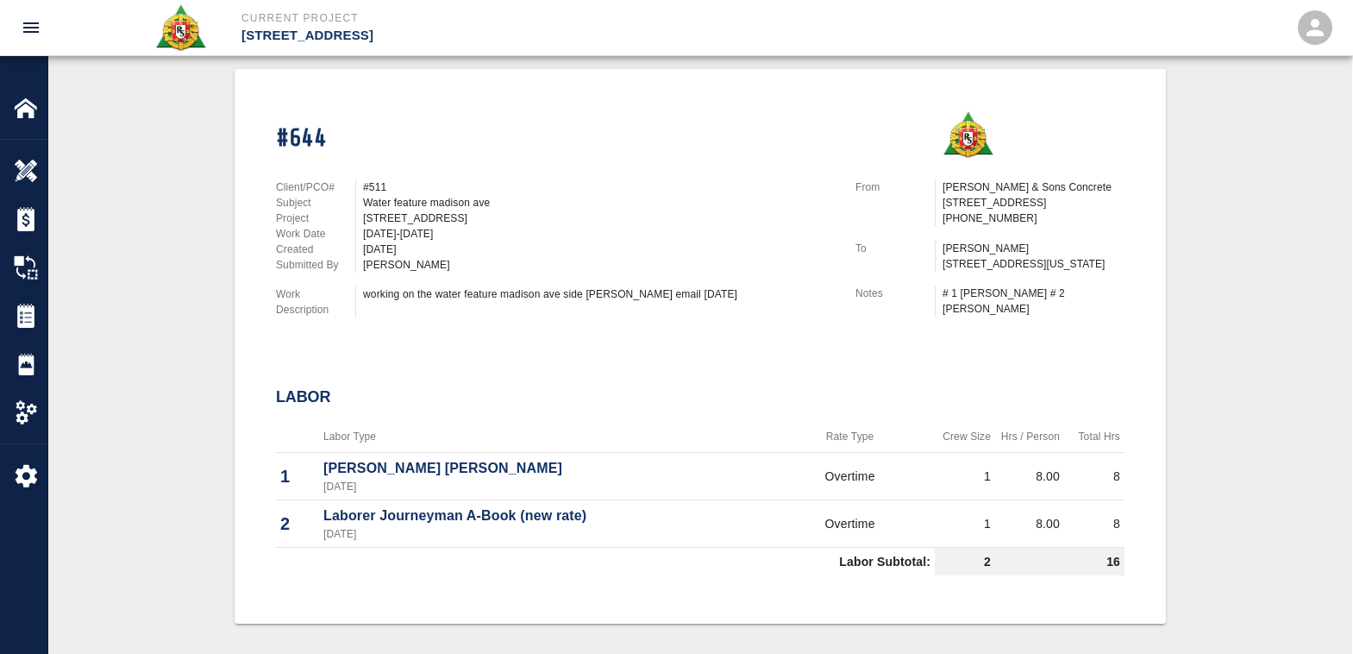
scroll to position [345, 0]
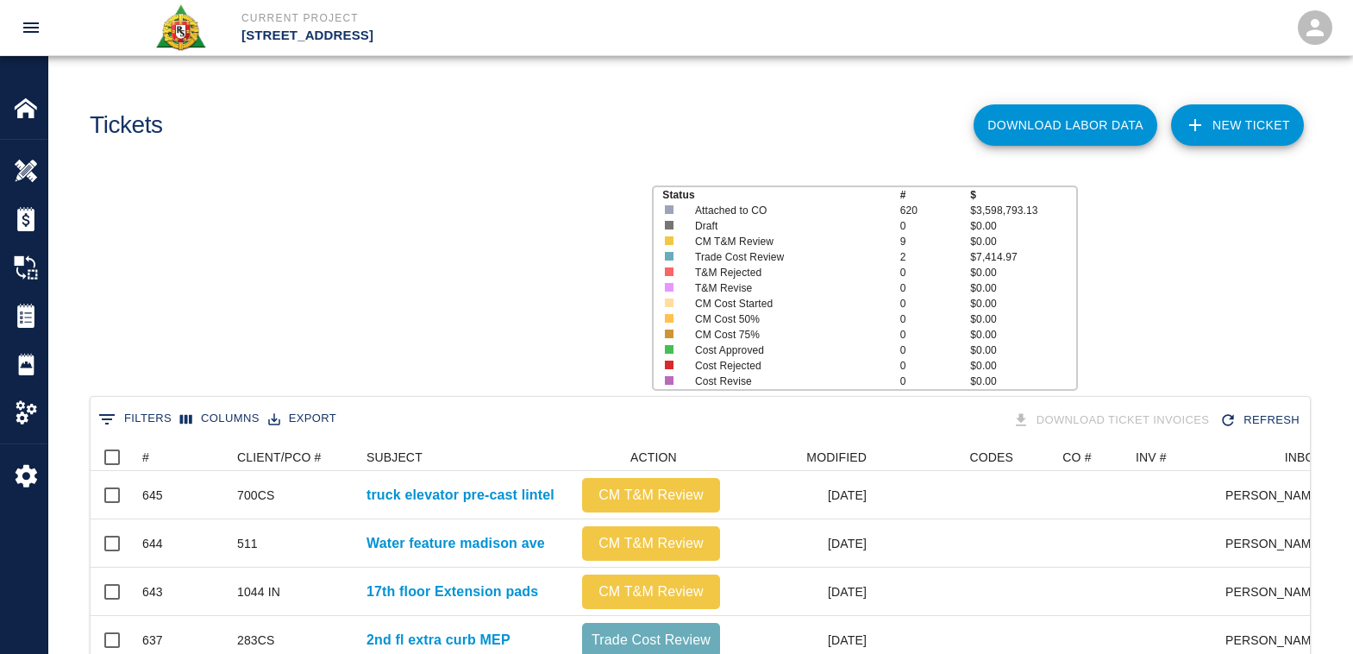
scroll to position [993, 1206]
